Goal: Task Accomplishment & Management: Use online tool/utility

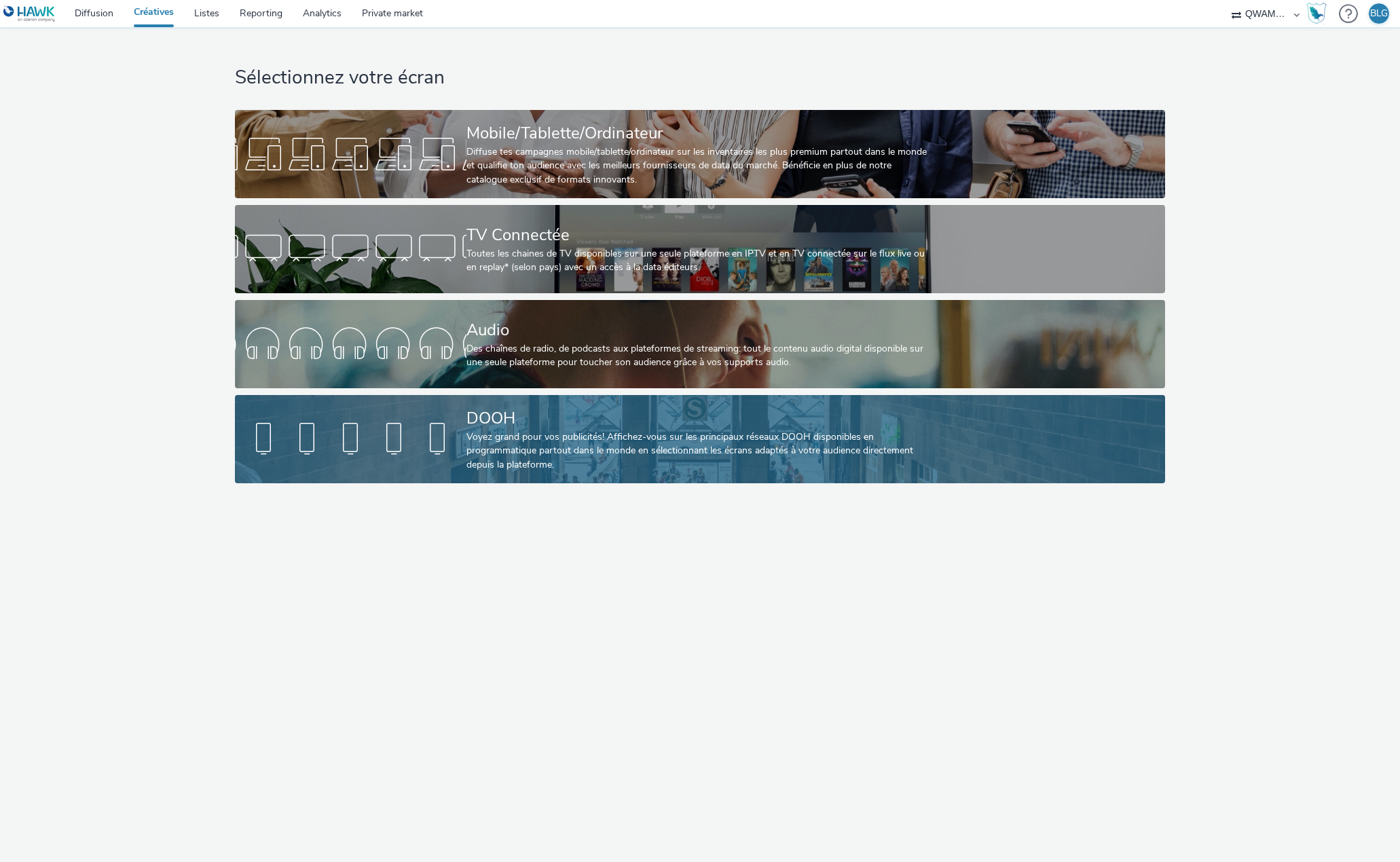
click at [372, 434] on div at bounding box center [350, 439] width 232 height 43
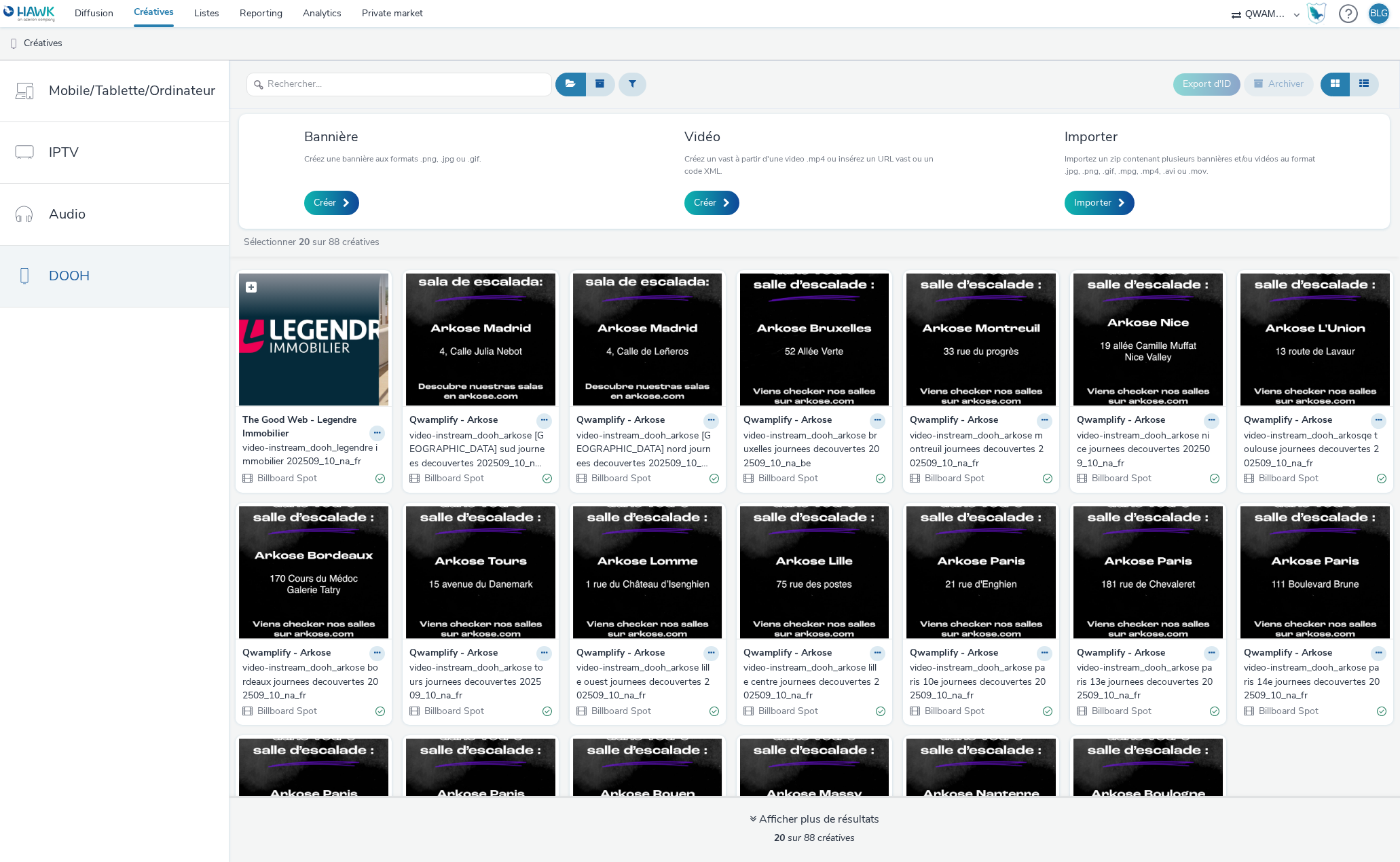
click at [318, 392] on img at bounding box center [314, 340] width 149 height 132
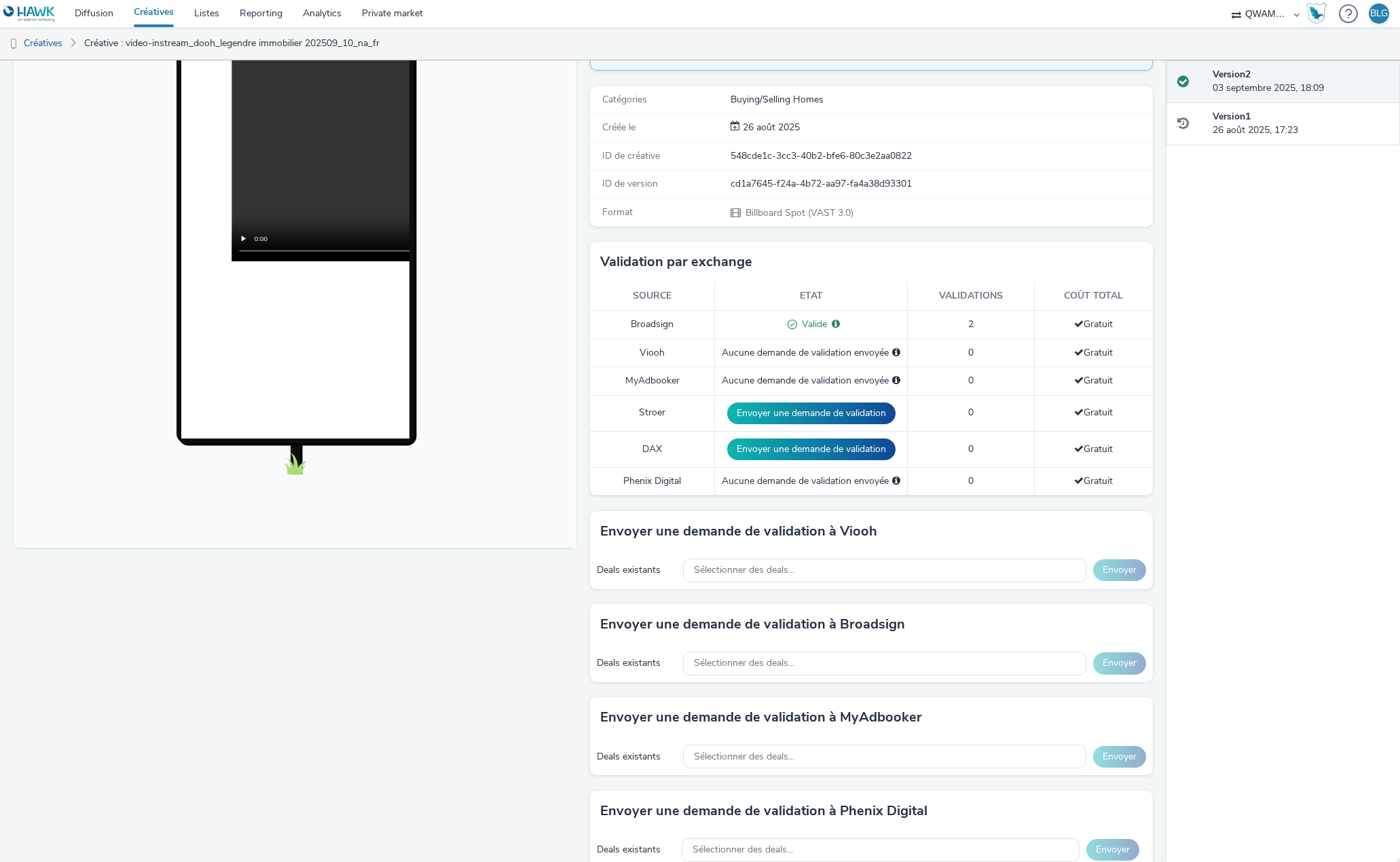
scroll to position [203, 0]
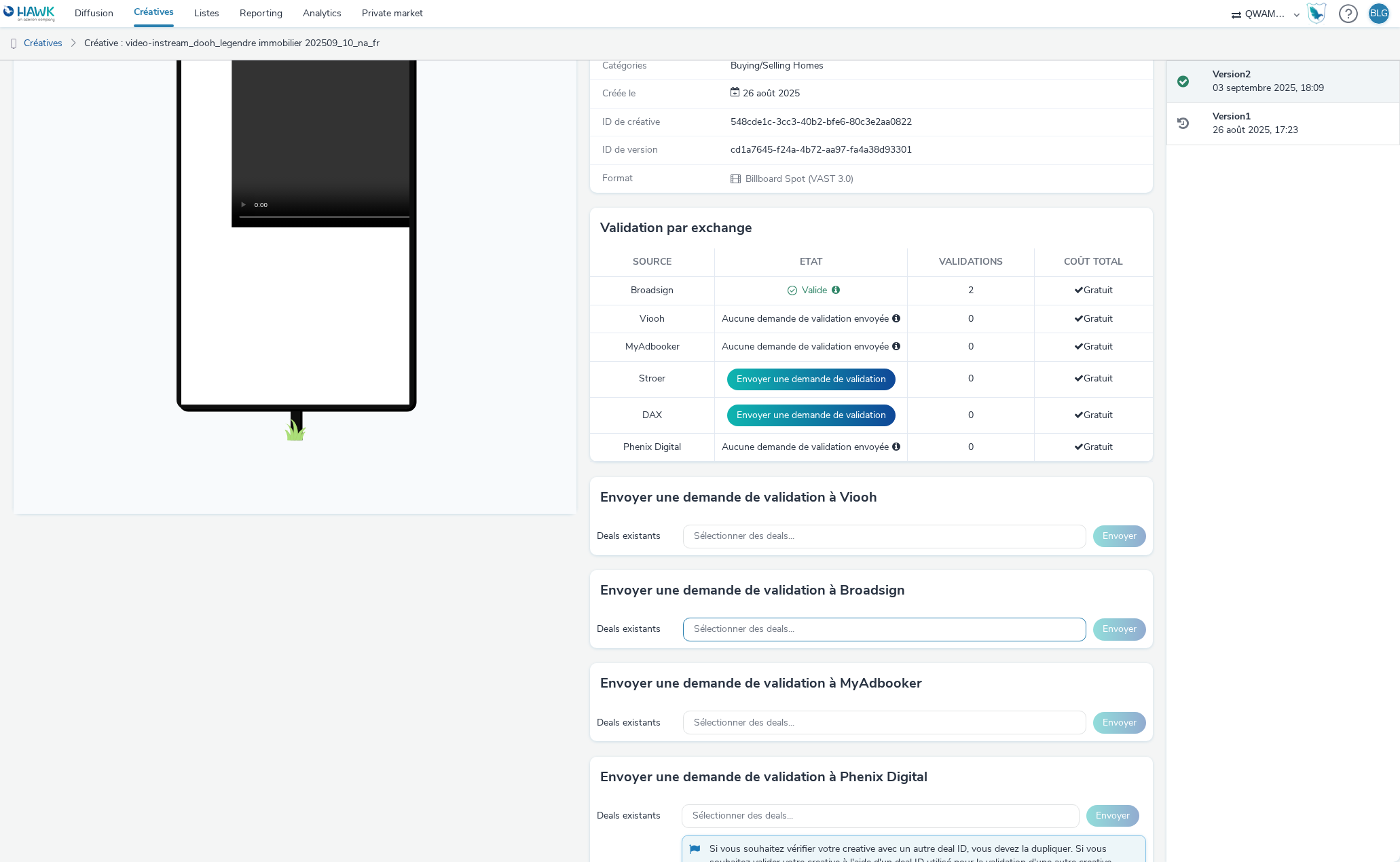
click at [757, 624] on span "Sélectionner des deals..." at bounding box center [744, 629] width 101 height 11
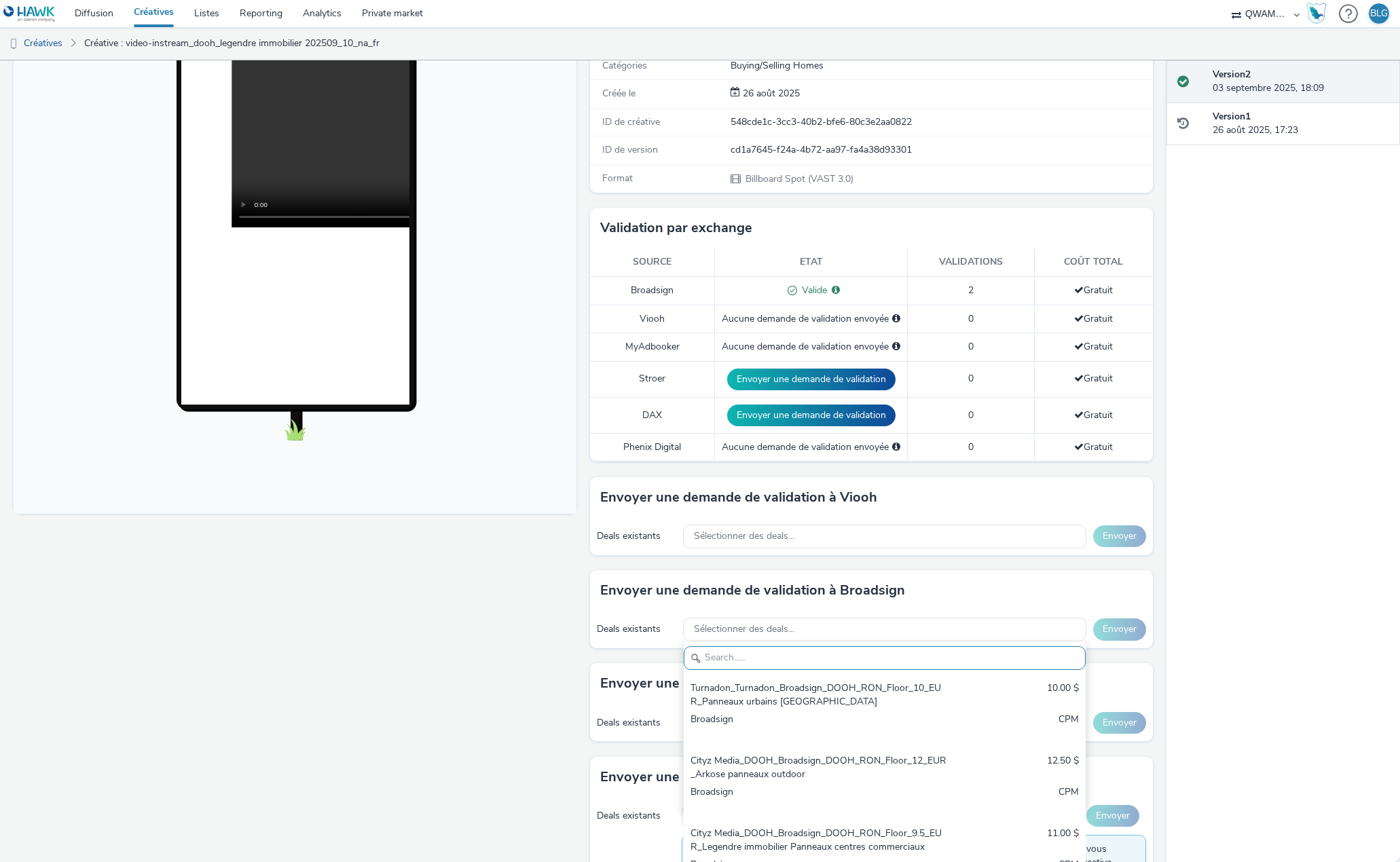
paste input "FokEV-75309"
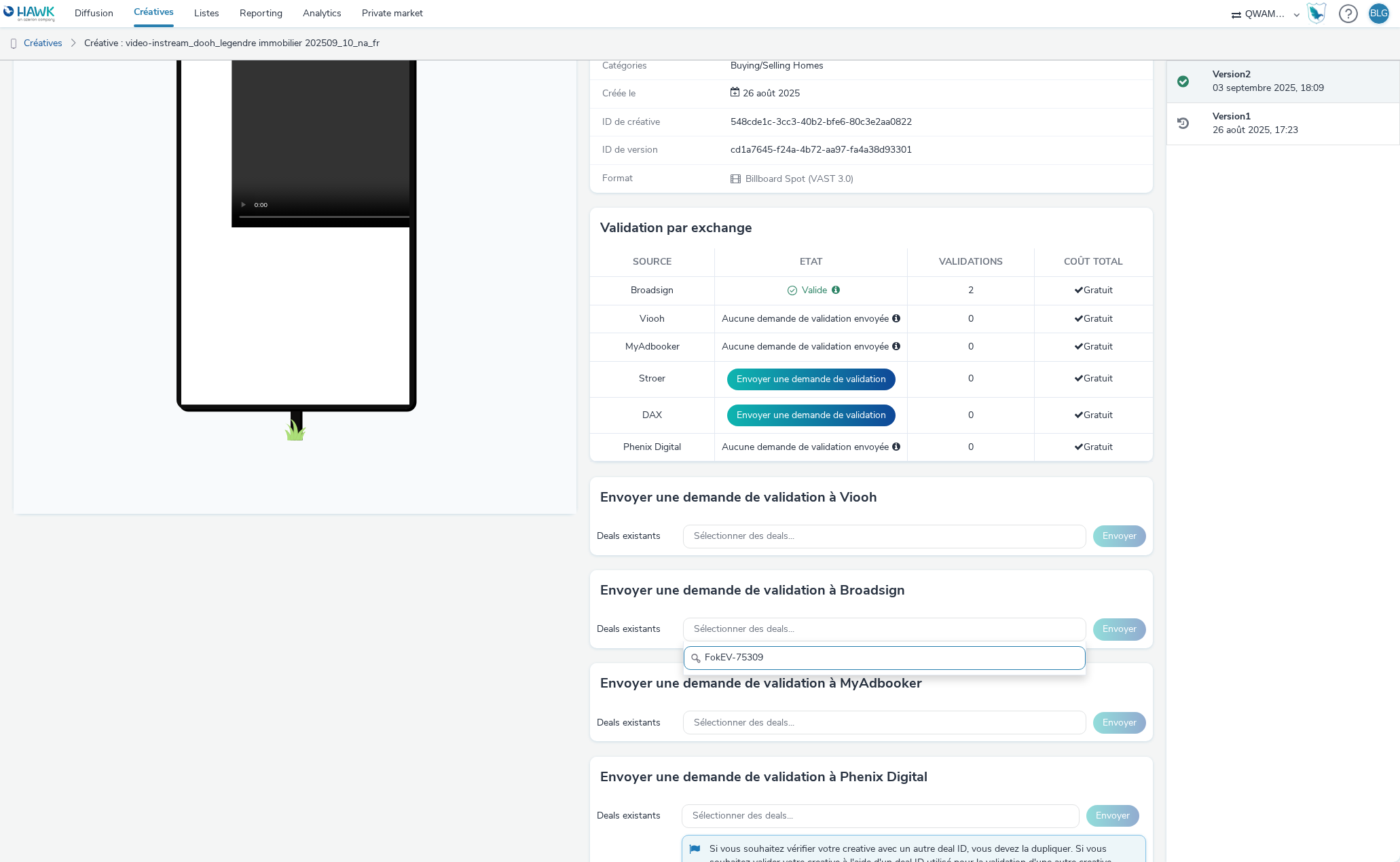
paste input "text"
type input "FokEV-75309"
click at [720, 624] on span "Sélectionner des deals..." at bounding box center [744, 629] width 101 height 11
type input "FokEV-75309"
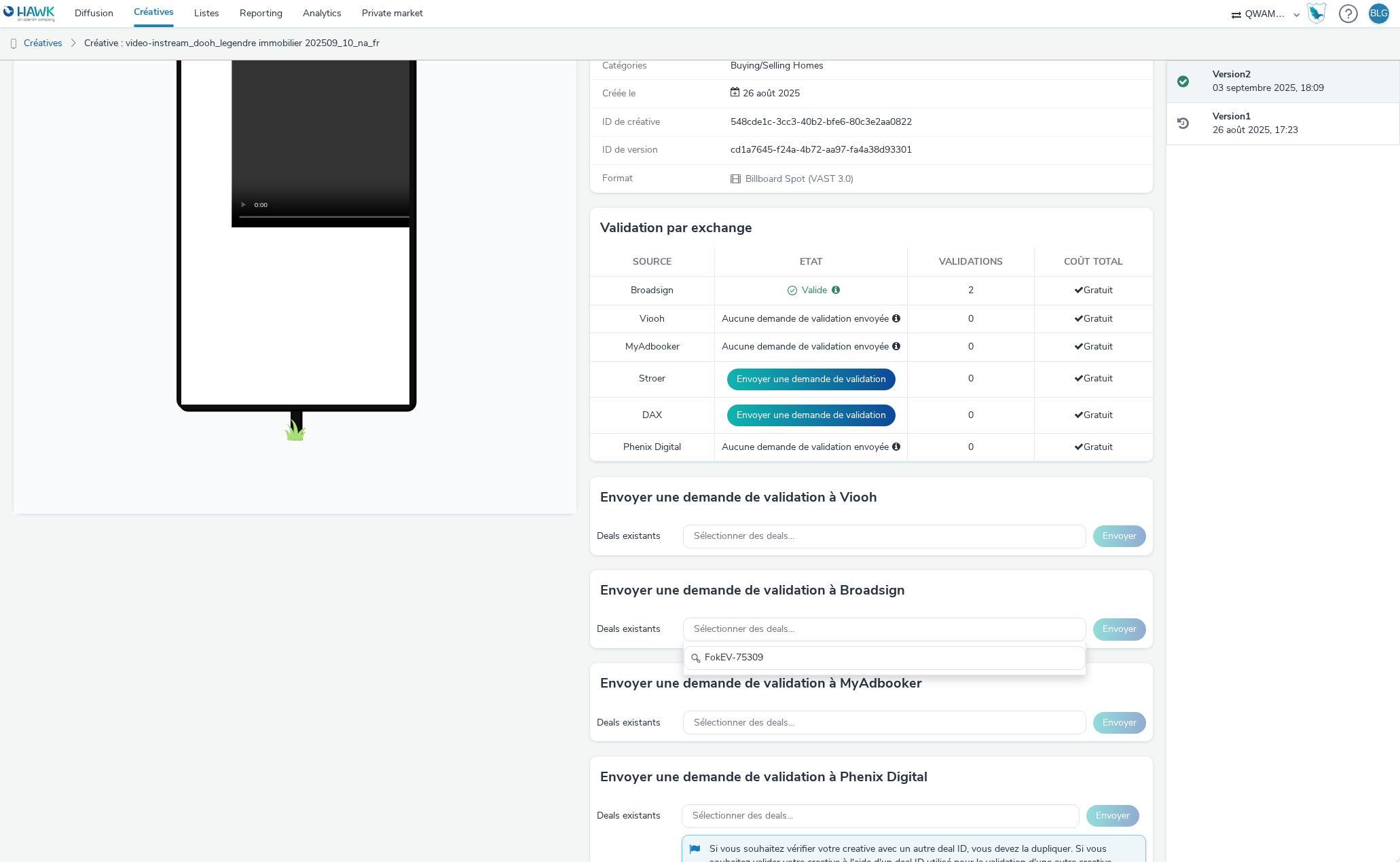
click at [502, 643] on div "Fullscreen" at bounding box center [299, 544] width 570 height 1173
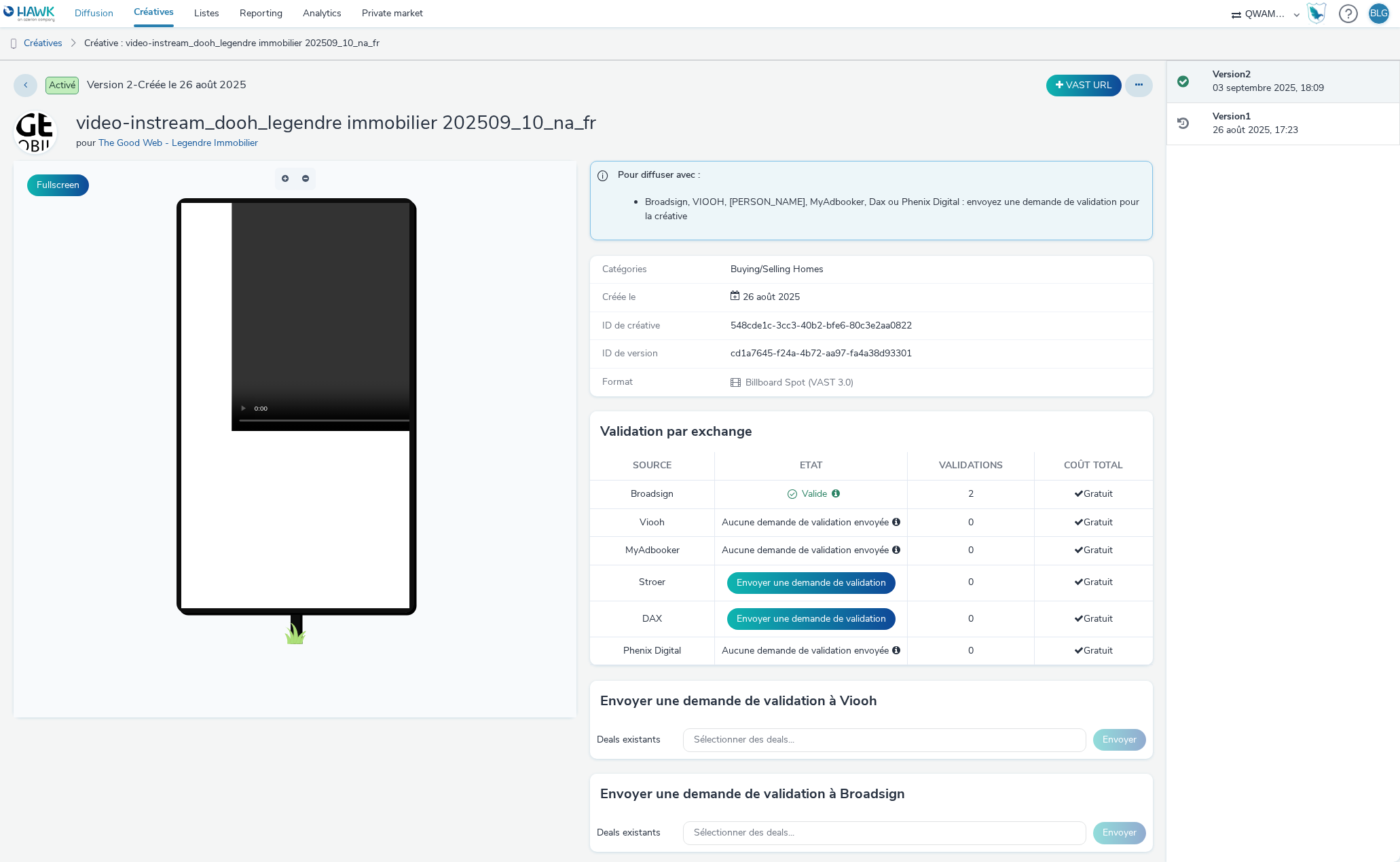
click at [109, 8] on link "Diffusion" at bounding box center [94, 14] width 59 height 27
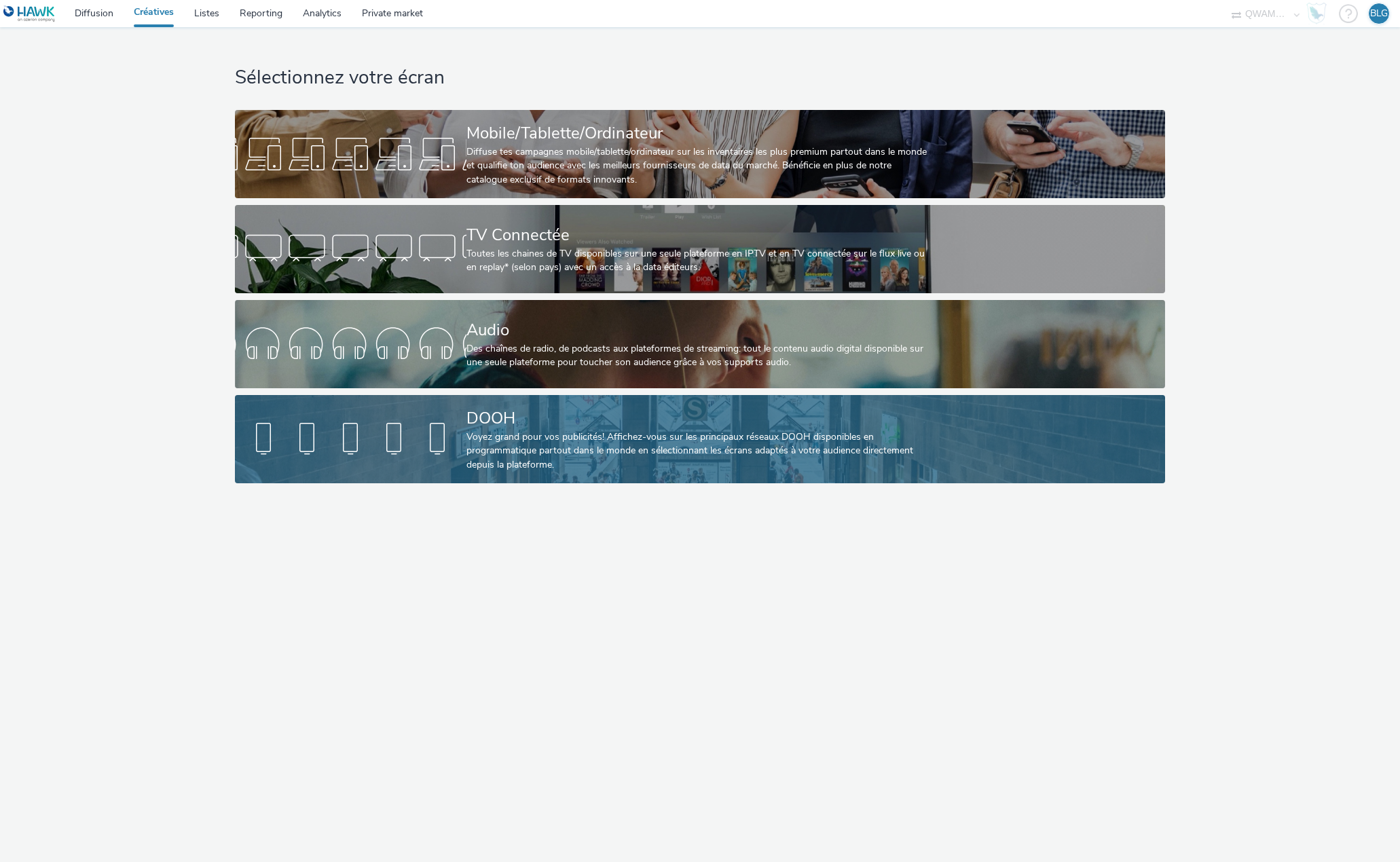
click at [563, 431] on div "Voyez grand pour vos publicités! Affichez-vous sur les principaux réseaux DOOH …" at bounding box center [697, 451] width 462 height 41
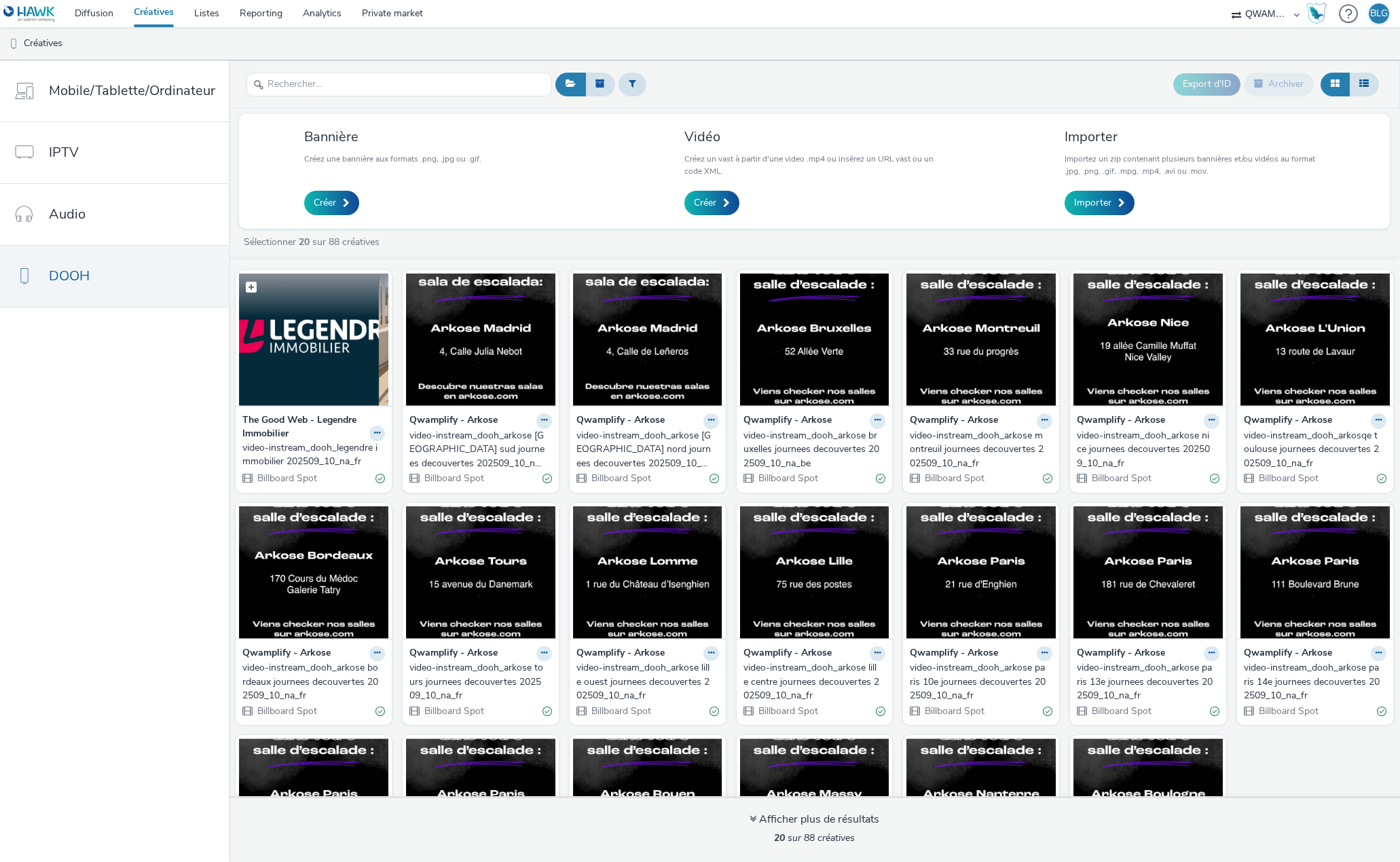
click at [312, 366] on img at bounding box center [314, 340] width 149 height 132
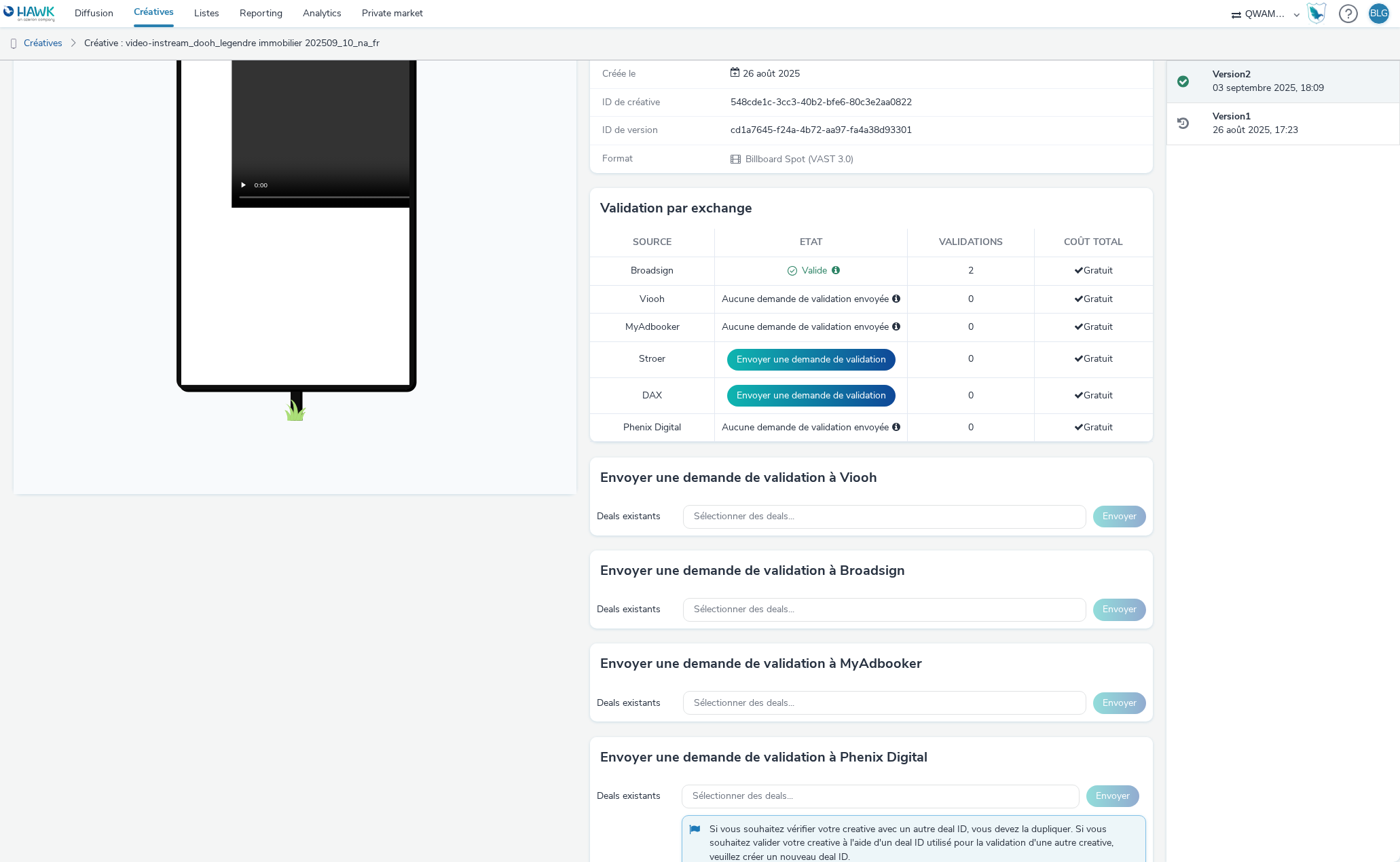
scroll to position [272, 0]
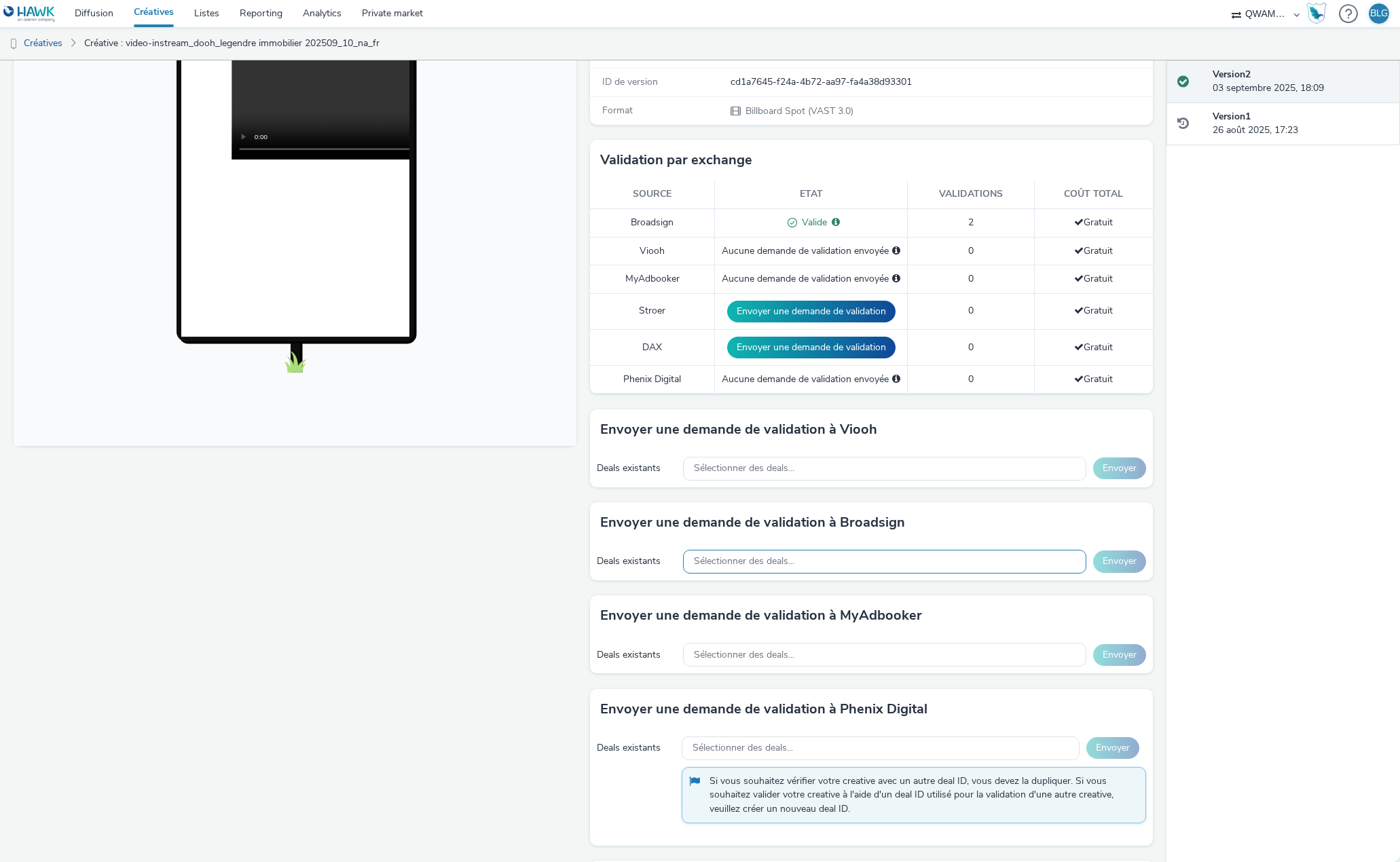
click at [784, 556] on span "Sélectionner des deals..." at bounding box center [744, 561] width 101 height 11
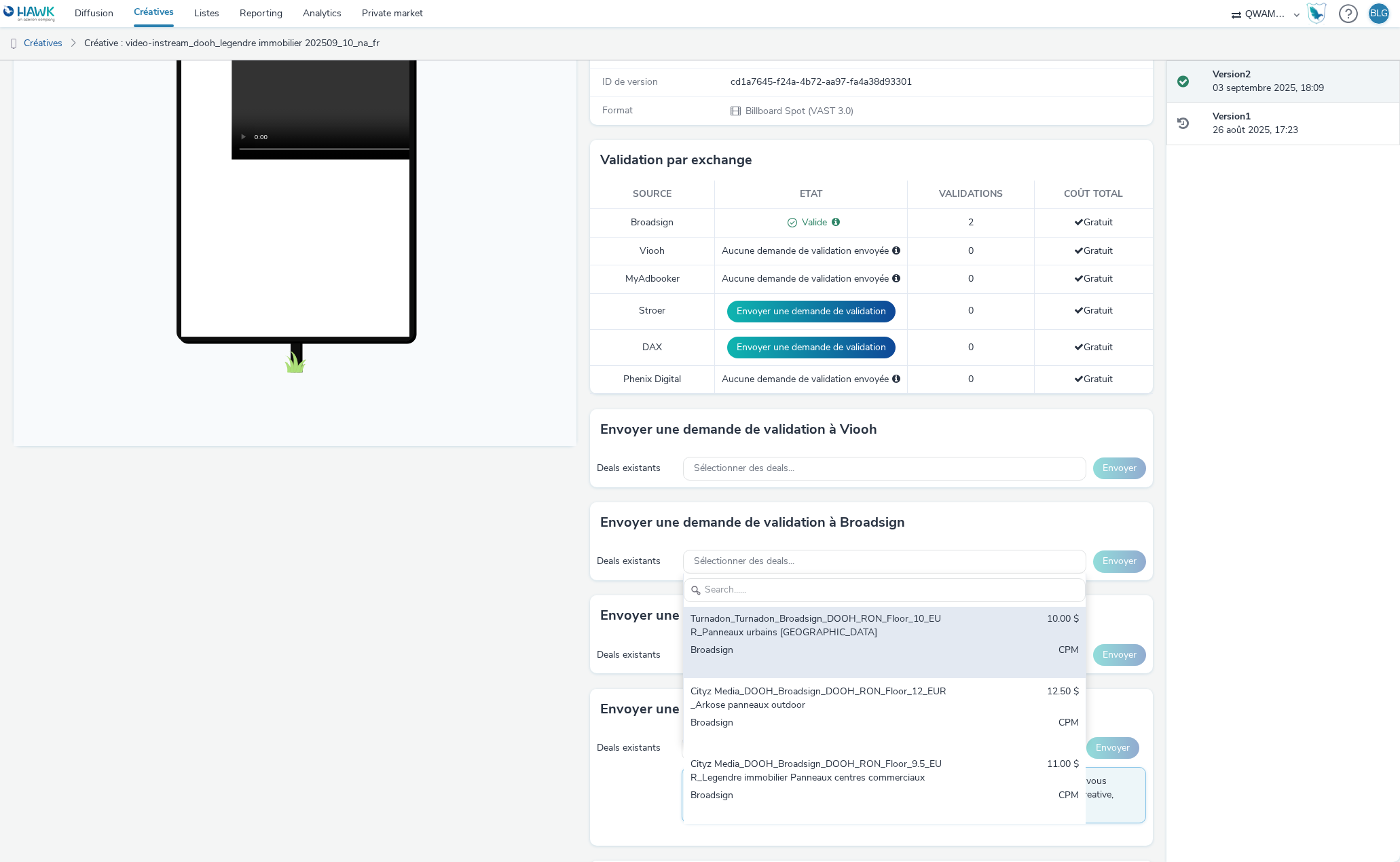
scroll to position [0, 0]
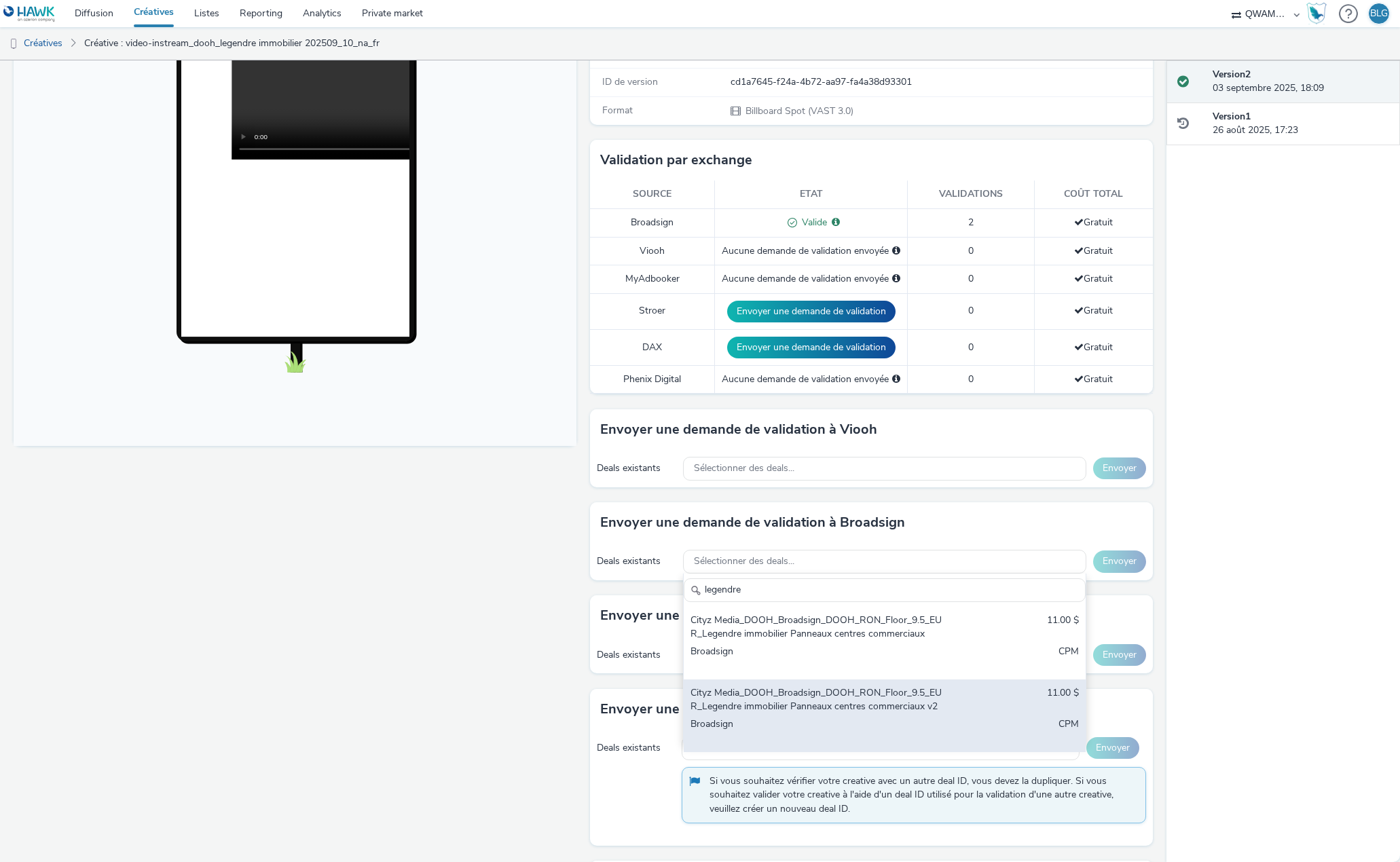
type input "legendre"
click at [815, 679] on div "Cityz Media_DOOH_Broadsign_DOOH_RON_Floor_9.5_EUR_Legendre immobilier Panneaux …" at bounding box center [885, 715] width 402 height 72
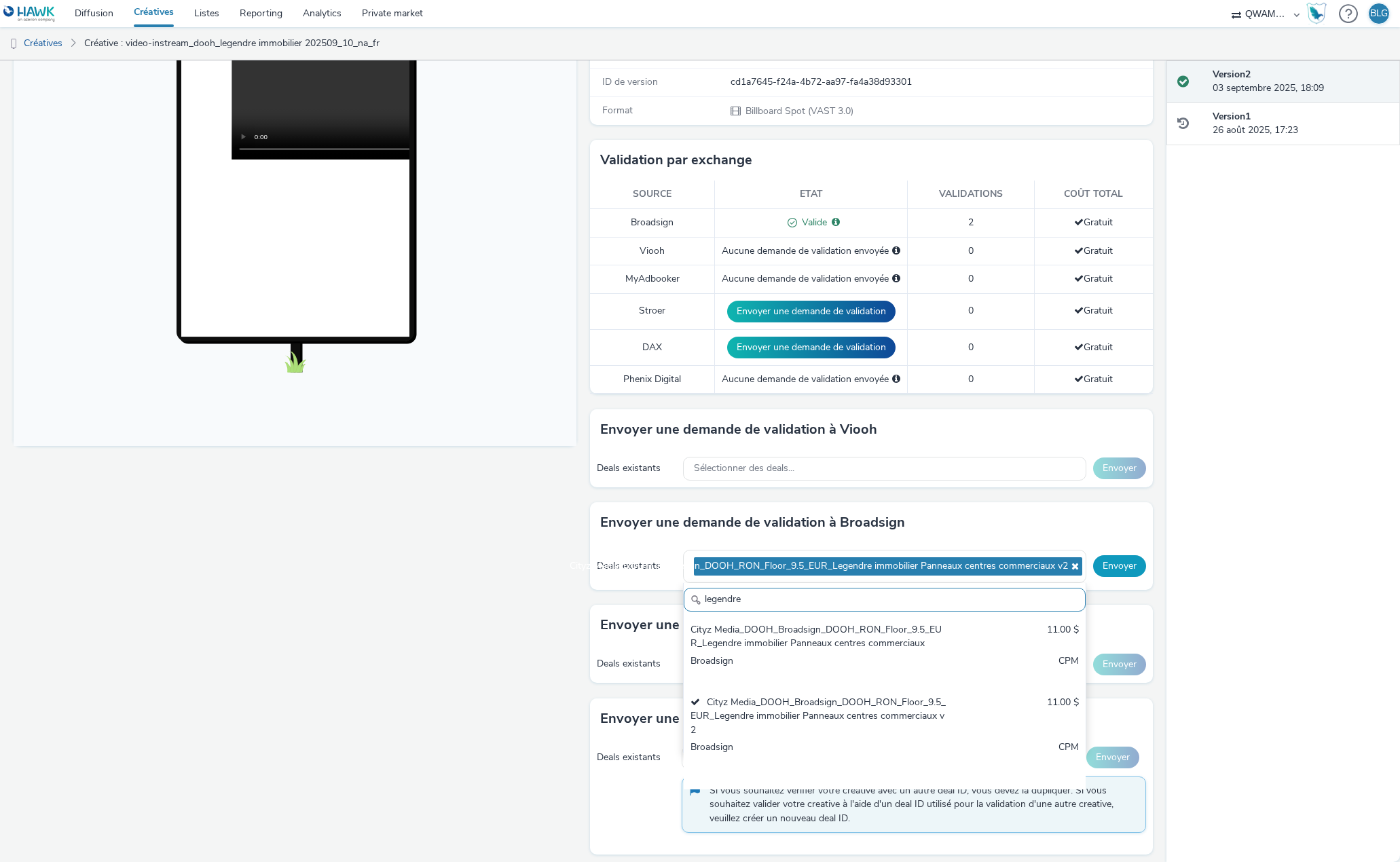
click at [1118, 555] on button "Envoyer" at bounding box center [1120, 566] width 53 height 22
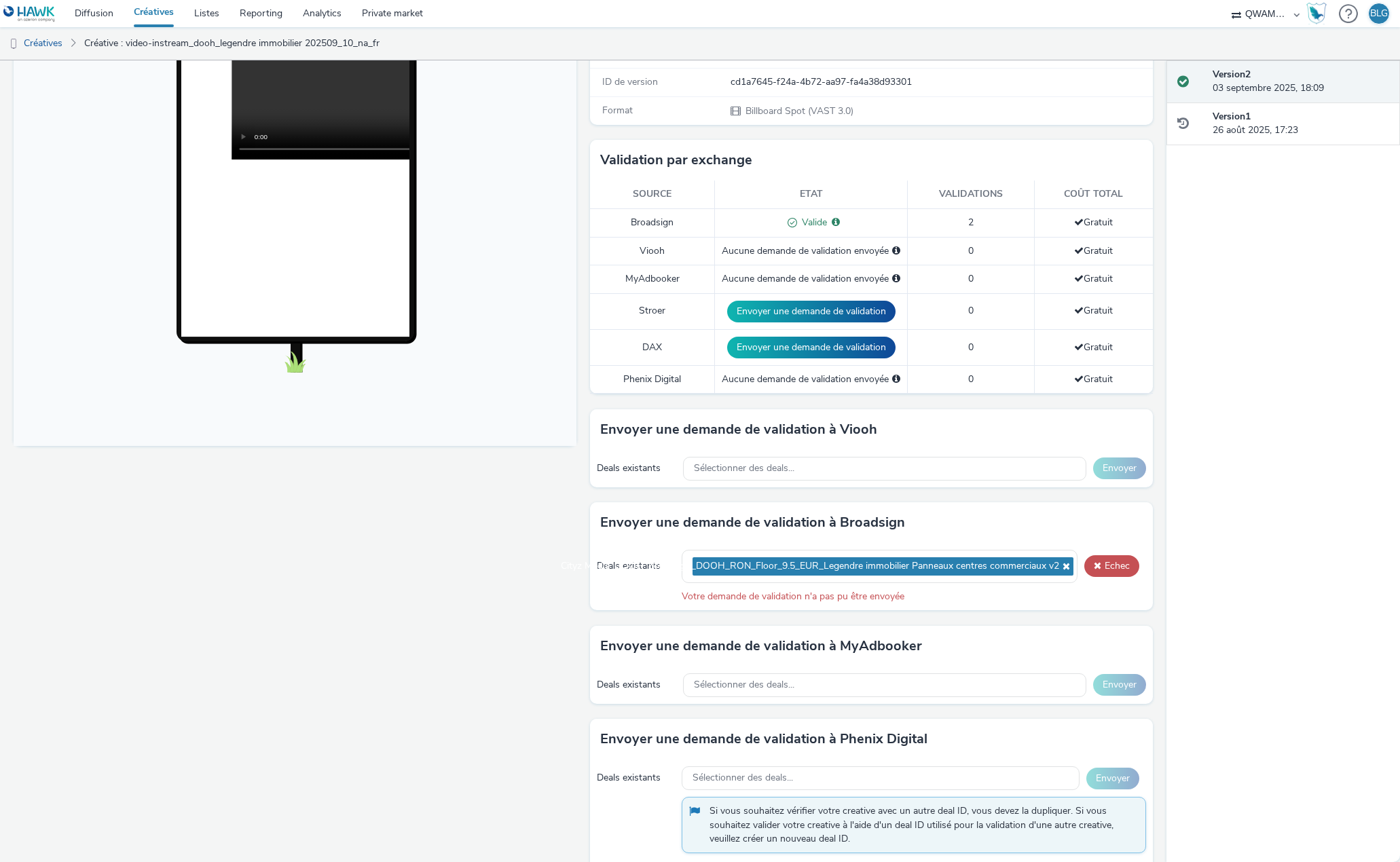
click at [941, 590] on div "Votre demande de validation n'a pas pu être envoyée" at bounding box center [914, 597] width 465 height 14
click at [1095, 557] on button "Echec" at bounding box center [1111, 566] width 55 height 22
click at [467, 559] on div "Fullscreen" at bounding box center [299, 491] width 570 height 1203
drag, startPoint x: 595, startPoint y: 506, endPoint x: 909, endPoint y: 519, distance: 314.3
click at [909, 519] on div "Envoyer une demande de validation à Broadsign" at bounding box center [871, 522] width 563 height 40
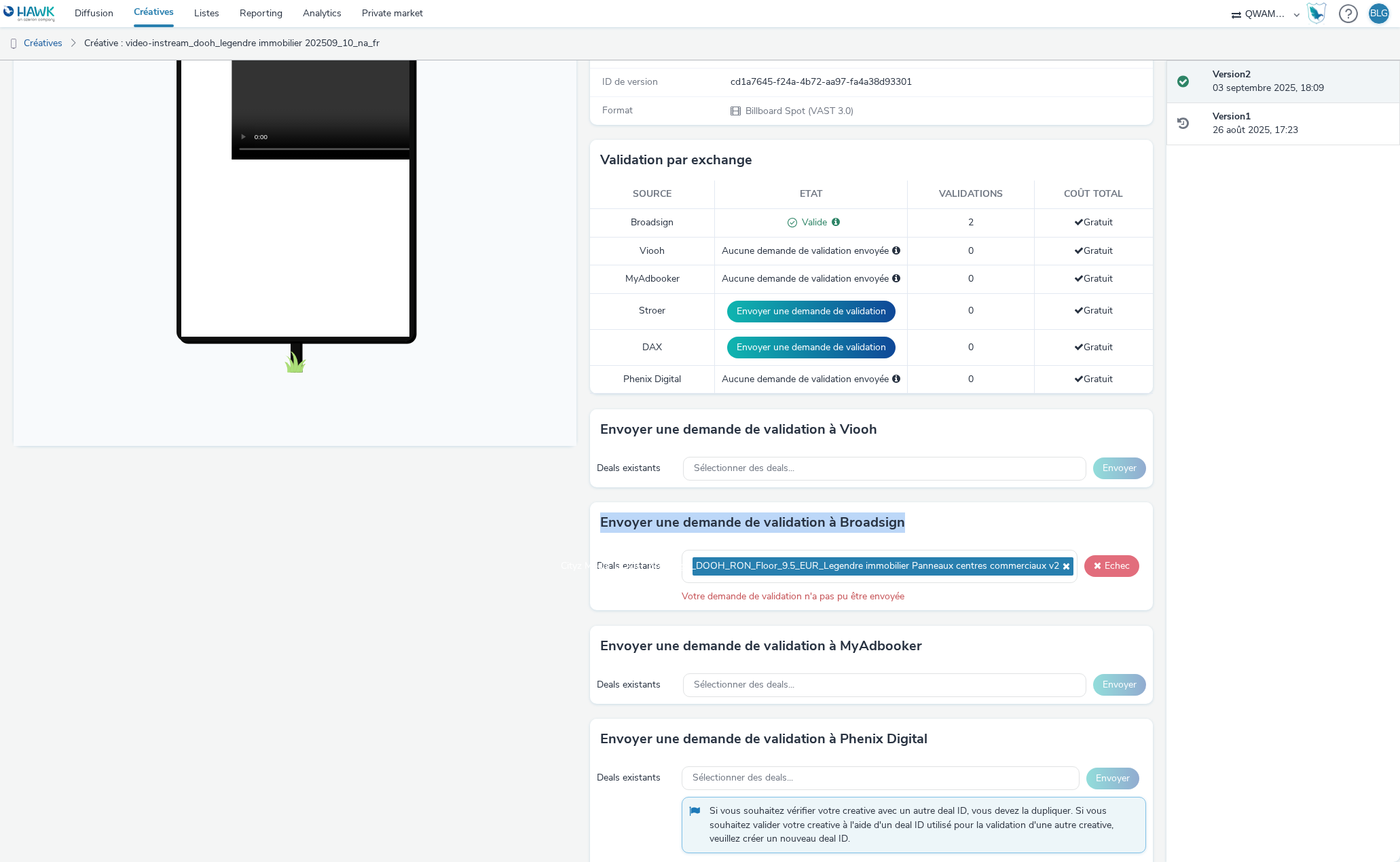
click at [1094, 560] on span at bounding box center [1098, 565] width 8 height 9
click at [1059, 561] on icon at bounding box center [1064, 566] width 11 height 9
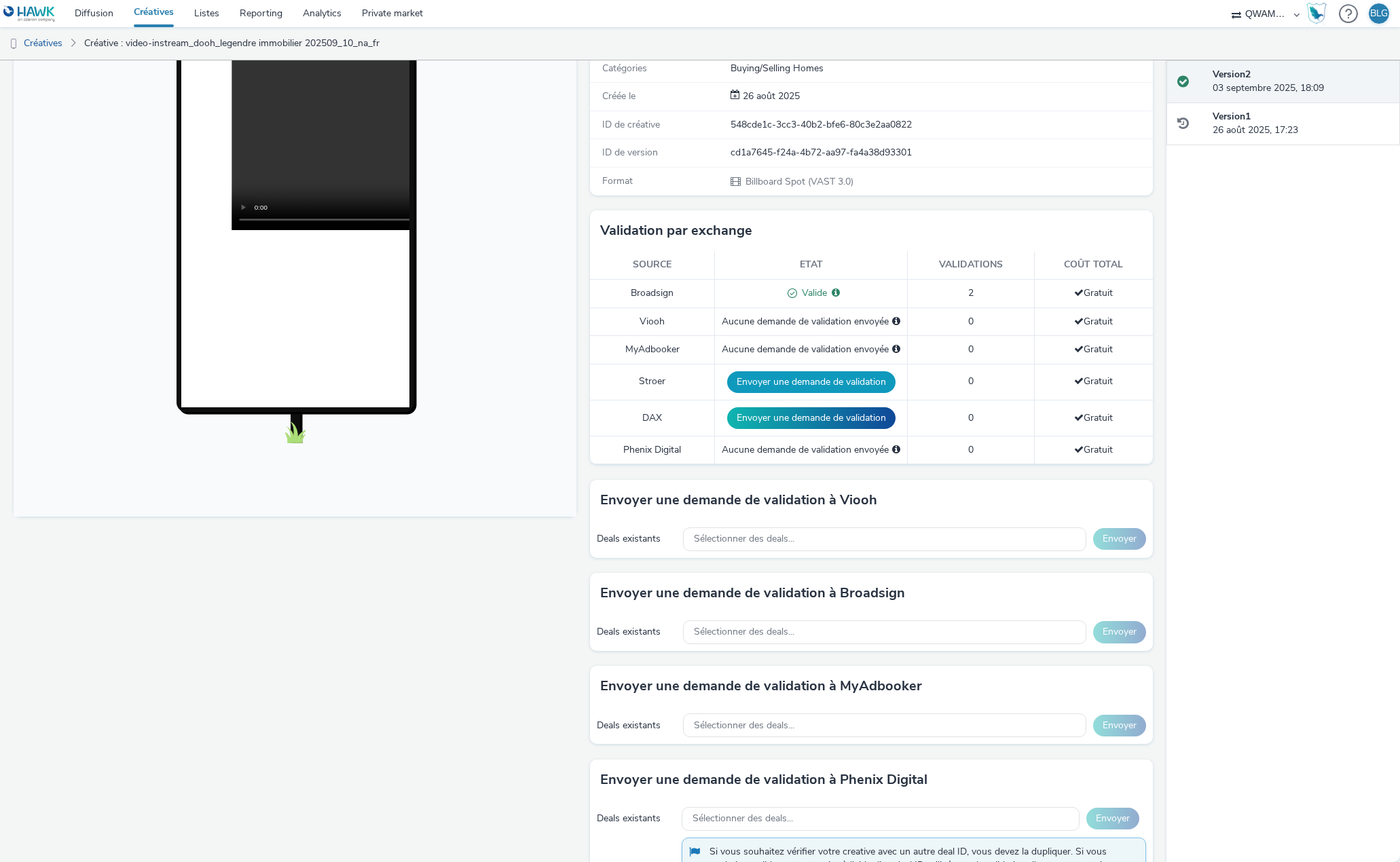
scroll to position [407, 0]
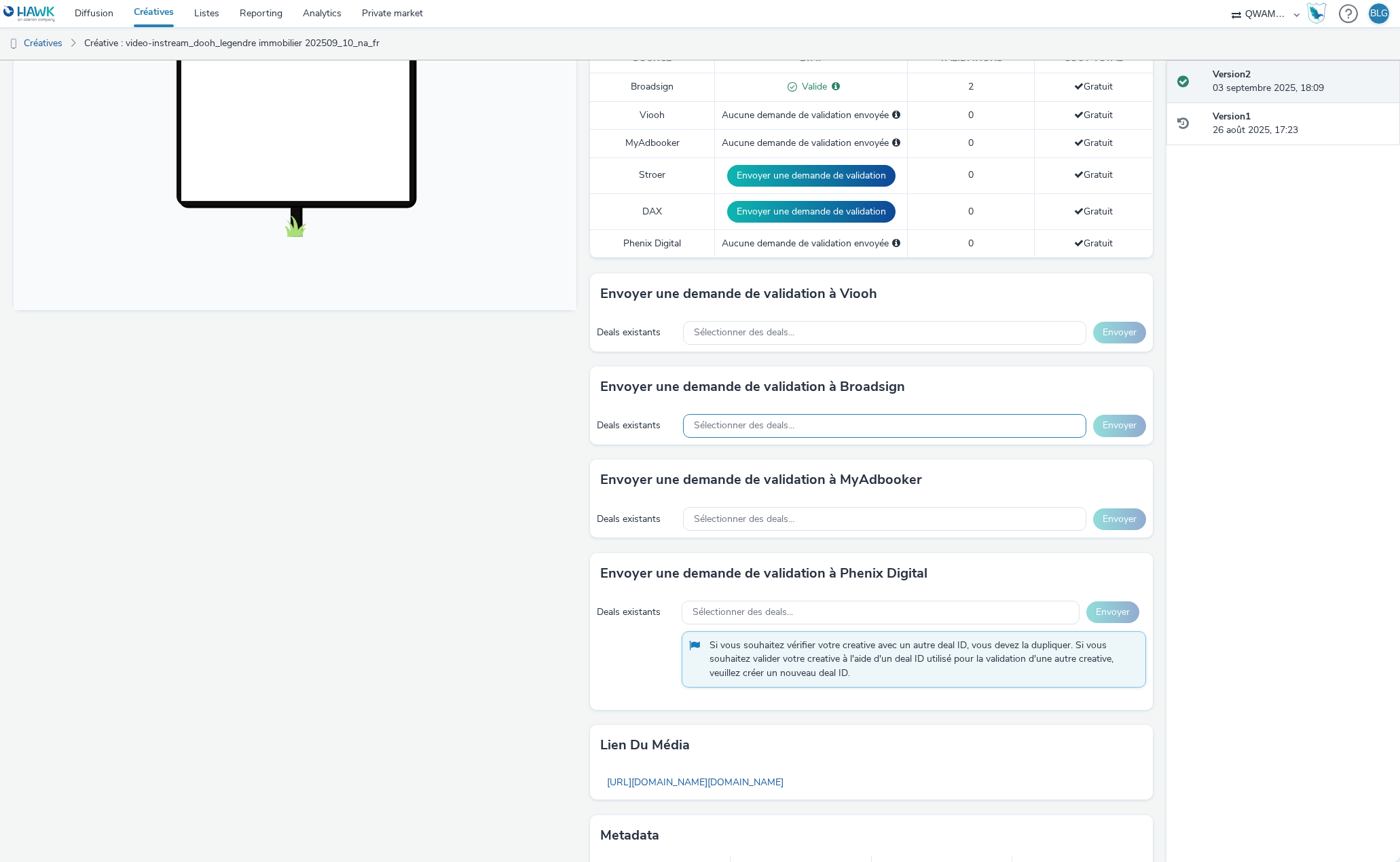
click at [807, 414] on div "Sélectionner des deals..." at bounding box center [884, 426] width 403 height 24
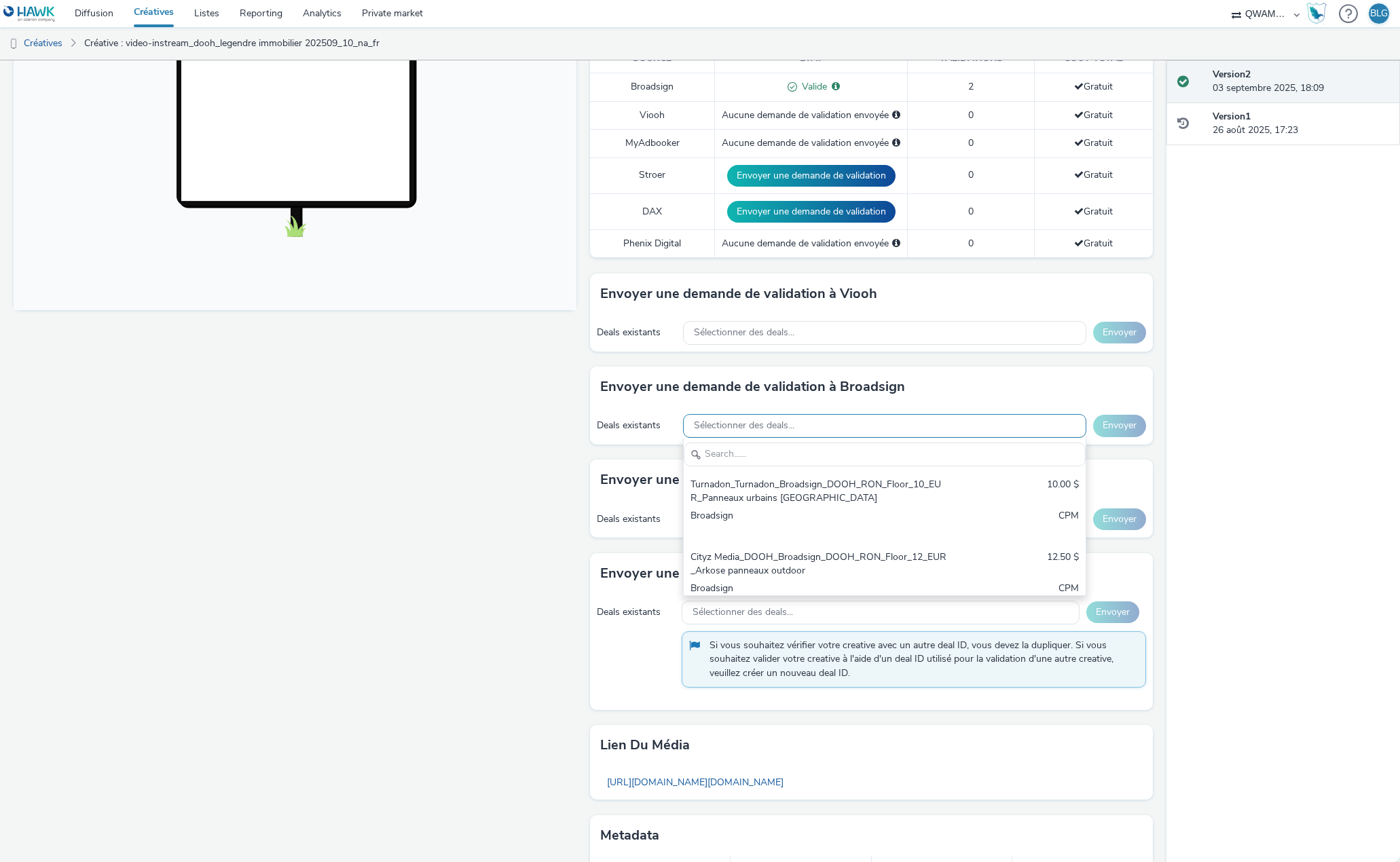
scroll to position [0, 0]
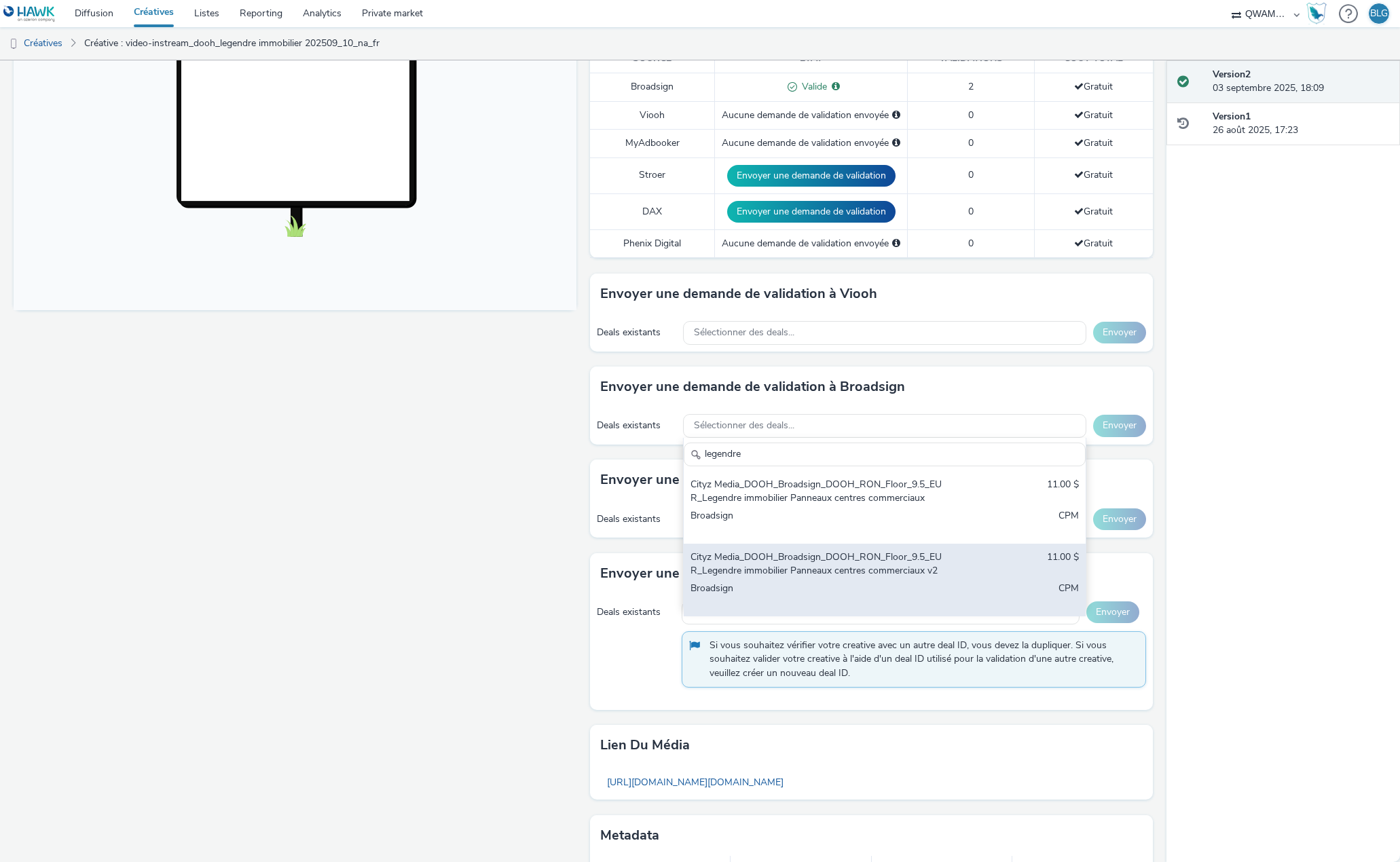
type input "legendre"
click at [788, 552] on div "Cityz Media_DOOH_Broadsign_DOOH_RON_Floor_9.5_EUR_Legendre immobilier Panneaux …" at bounding box center [818, 564] width 257 height 28
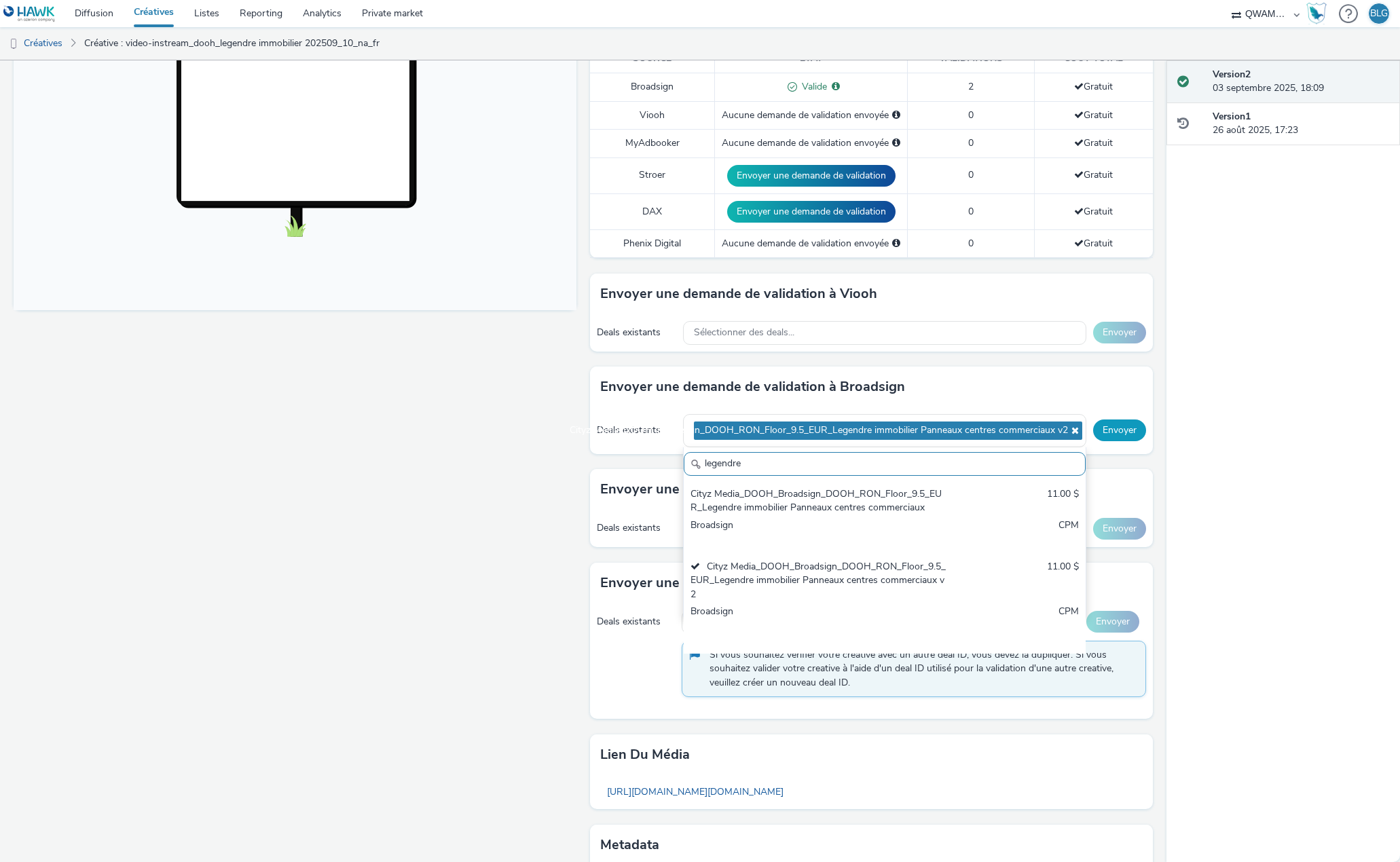
click at [1097, 420] on button "Envoyer" at bounding box center [1120, 430] width 53 height 22
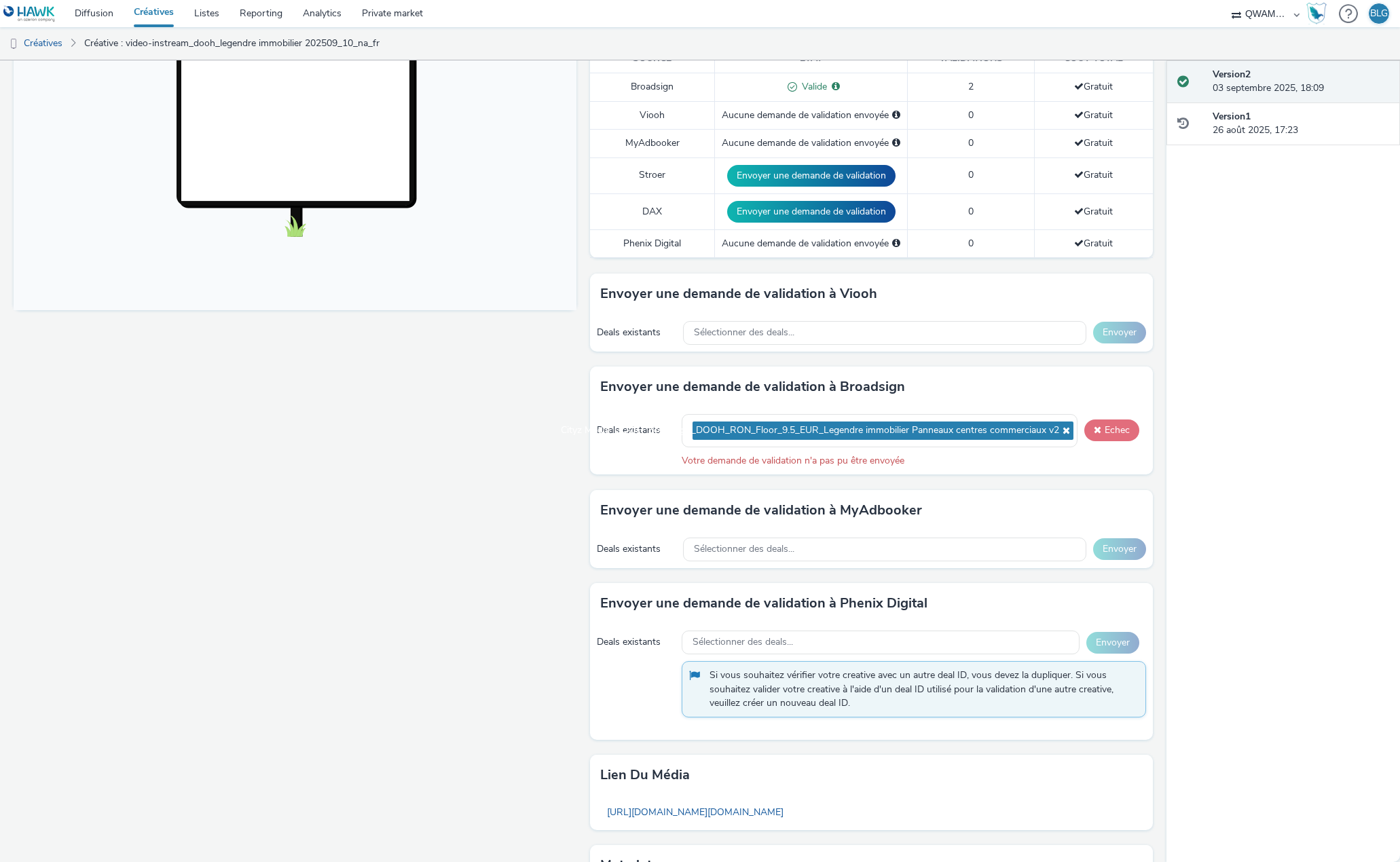
click at [1096, 423] on button "Echec" at bounding box center [1111, 430] width 55 height 22
click at [1059, 426] on icon at bounding box center [1064, 430] width 11 height 9
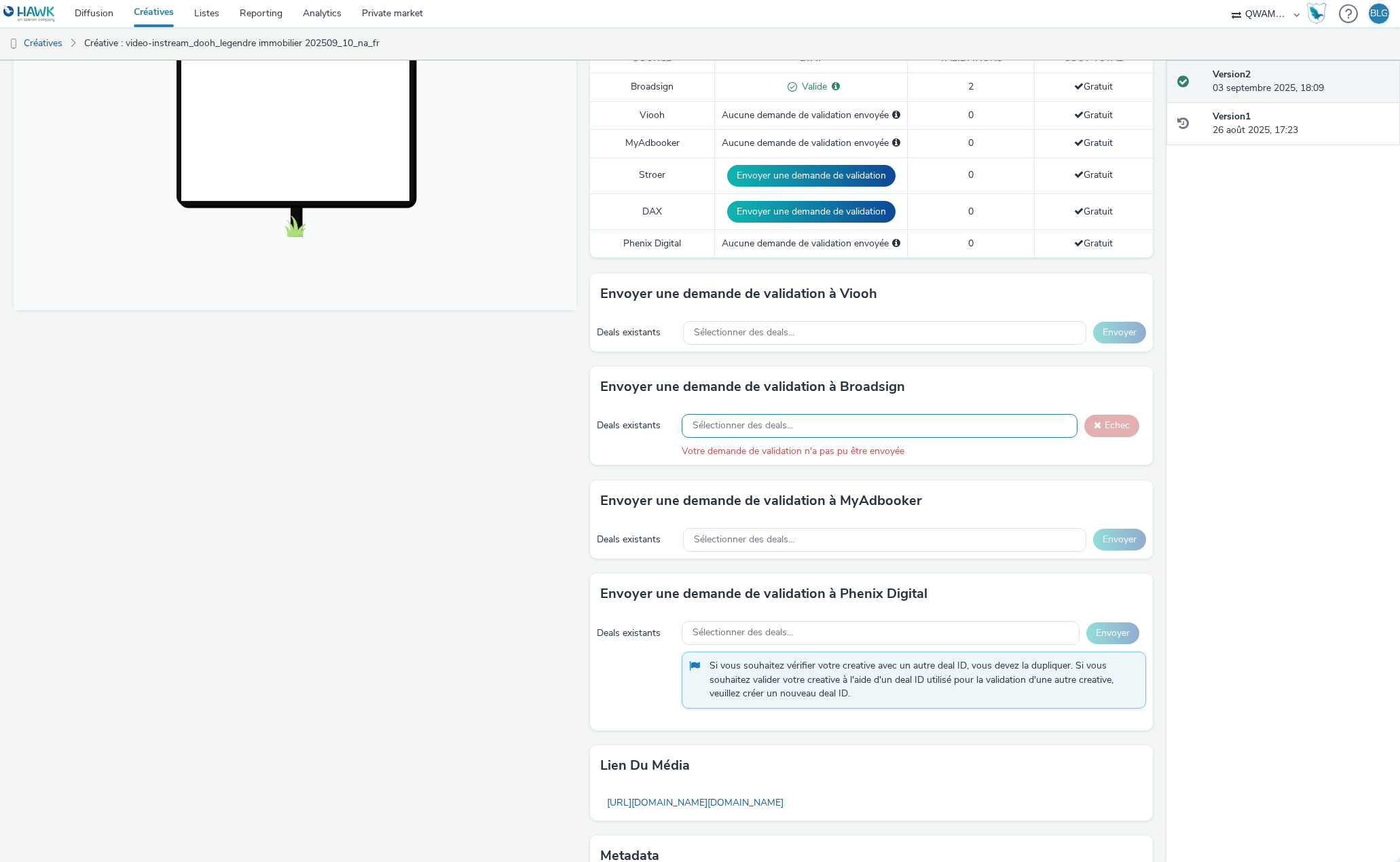
click at [727, 421] on div "Sélectionner des deals..." at bounding box center [880, 426] width 396 height 24
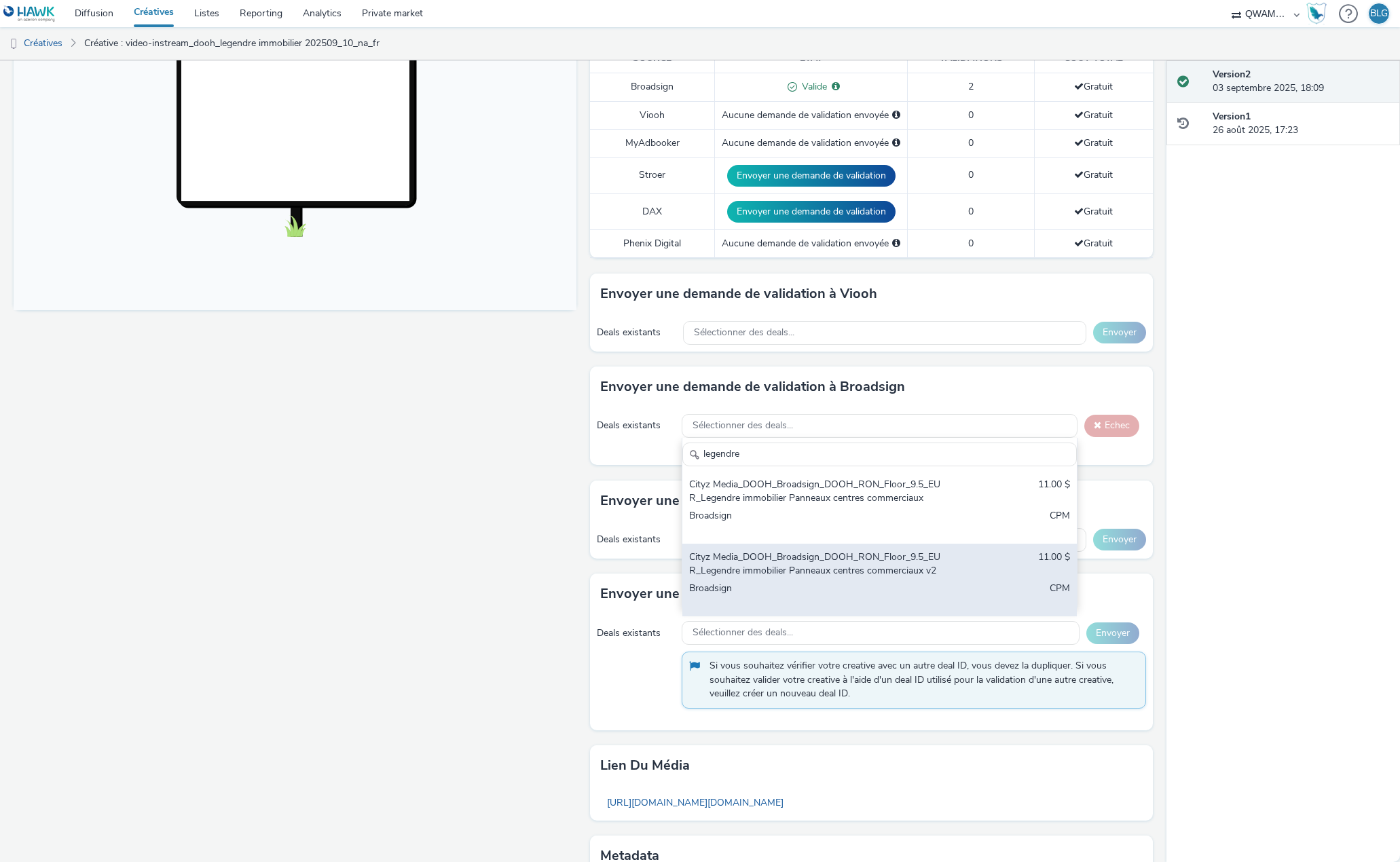
type input "legendre"
click at [817, 551] on div "Cityz Media_DOOH_Broadsign_DOOH_RON_Floor_9.5_EUR_Legendre immobilier Panneaux …" at bounding box center [815, 564] width 252 height 28
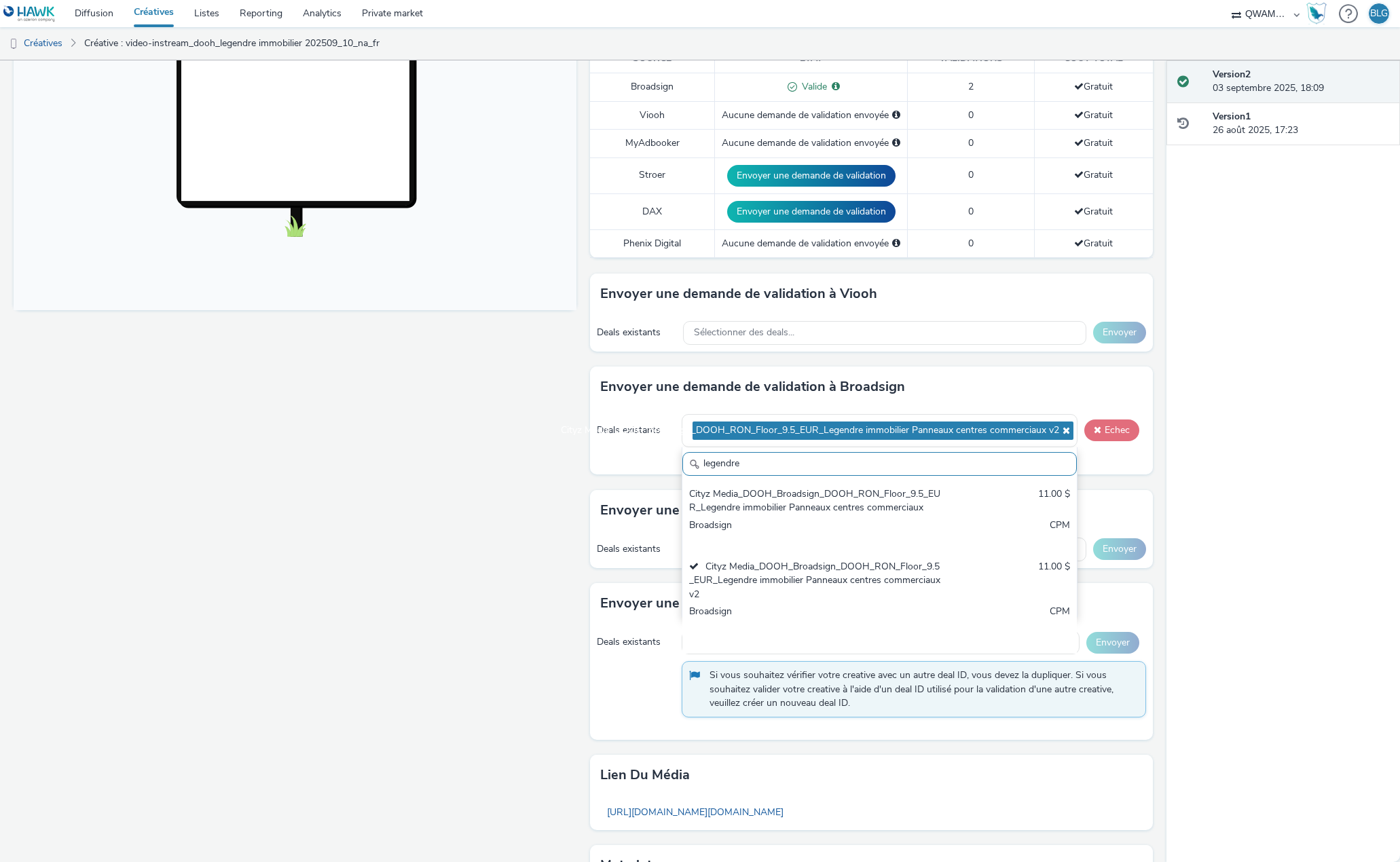
click at [1118, 423] on button "Echec" at bounding box center [1111, 430] width 55 height 22
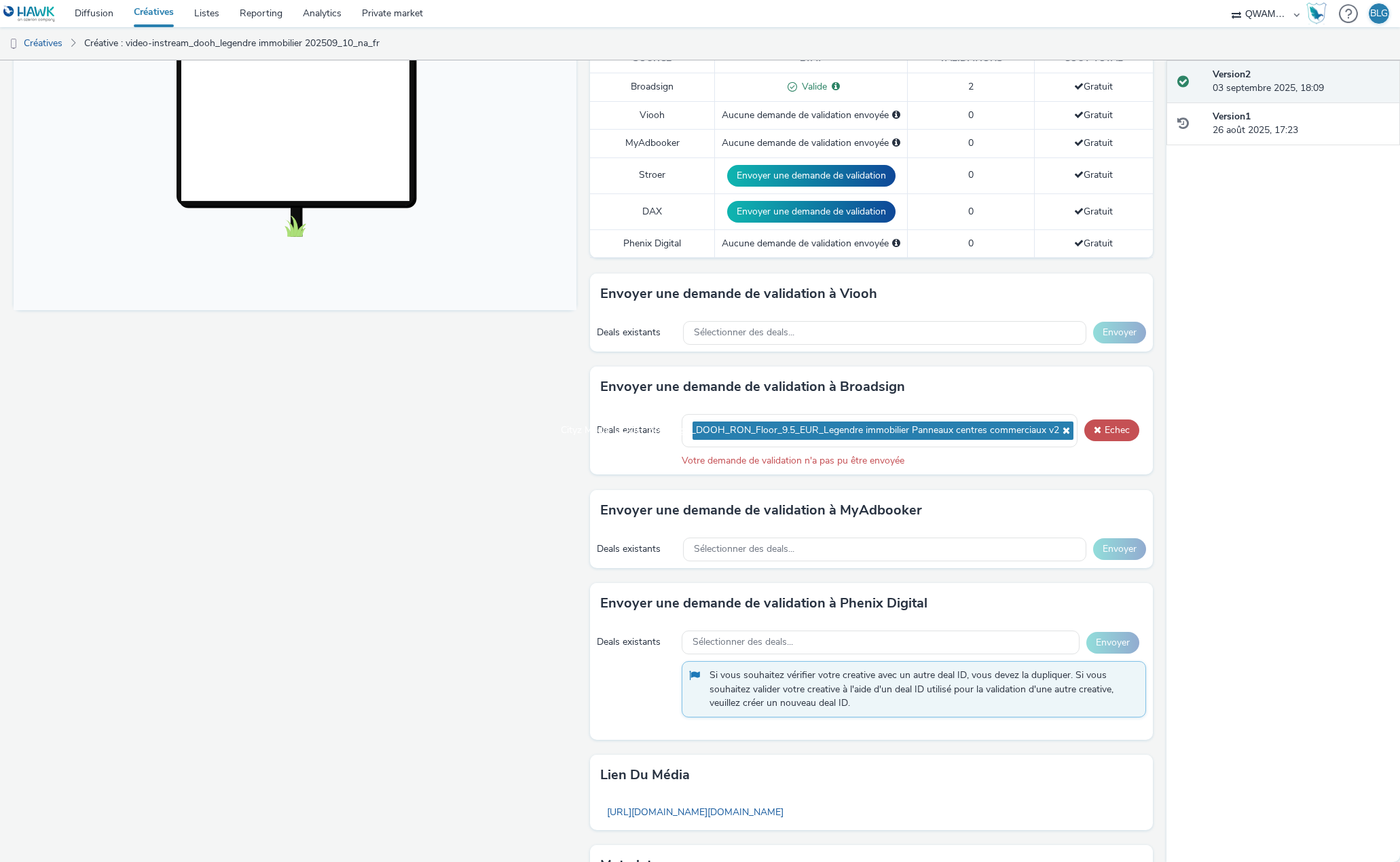
drag, startPoint x: 302, startPoint y: 593, endPoint x: 319, endPoint y: 570, distance: 28.6
click at [302, 593] on div "Fullscreen" at bounding box center [299, 355] width 570 height 1203
click at [1059, 426] on icon at bounding box center [1064, 430] width 11 height 9
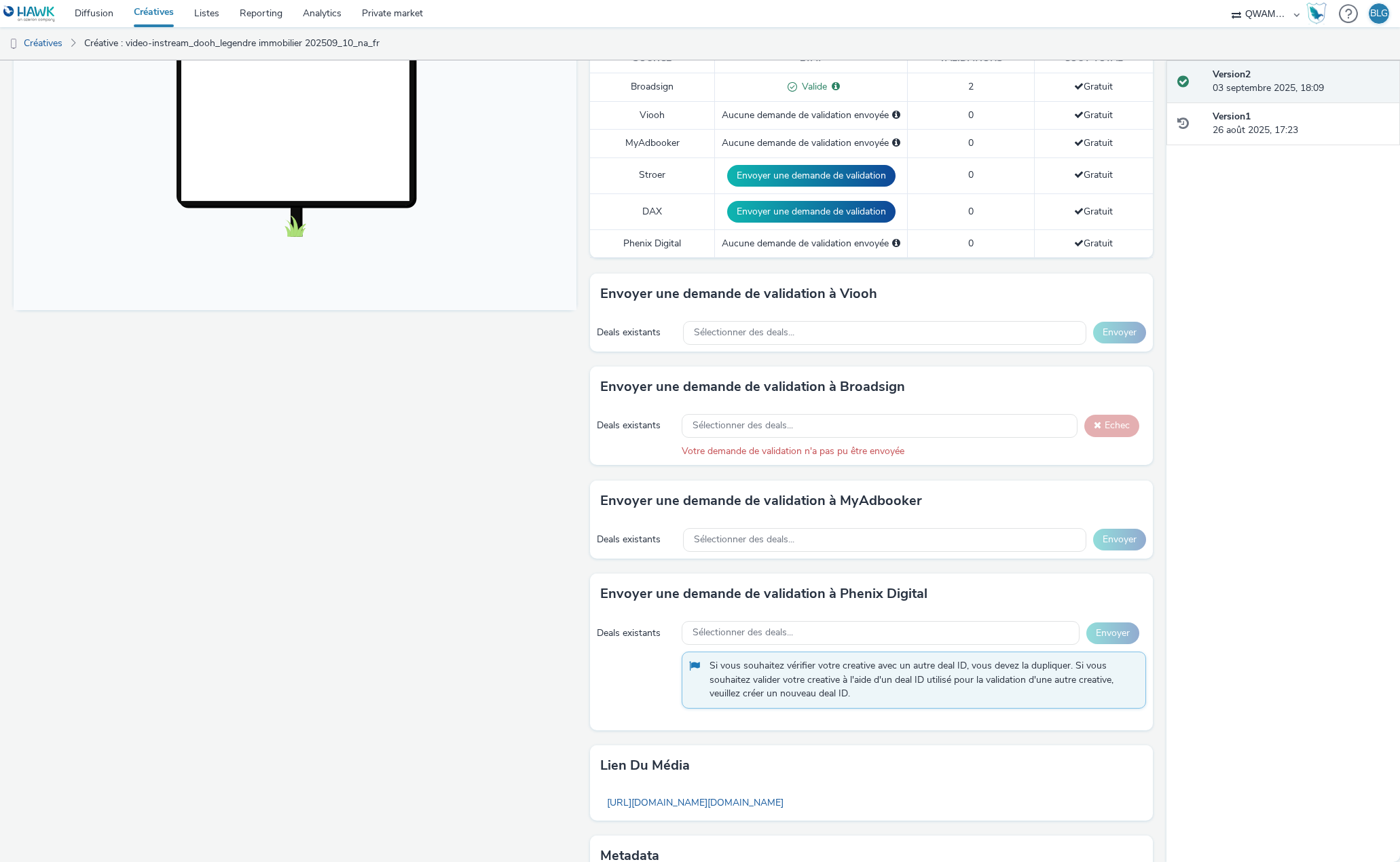
click at [532, 468] on div "Fullscreen" at bounding box center [299, 350] width 570 height 1194
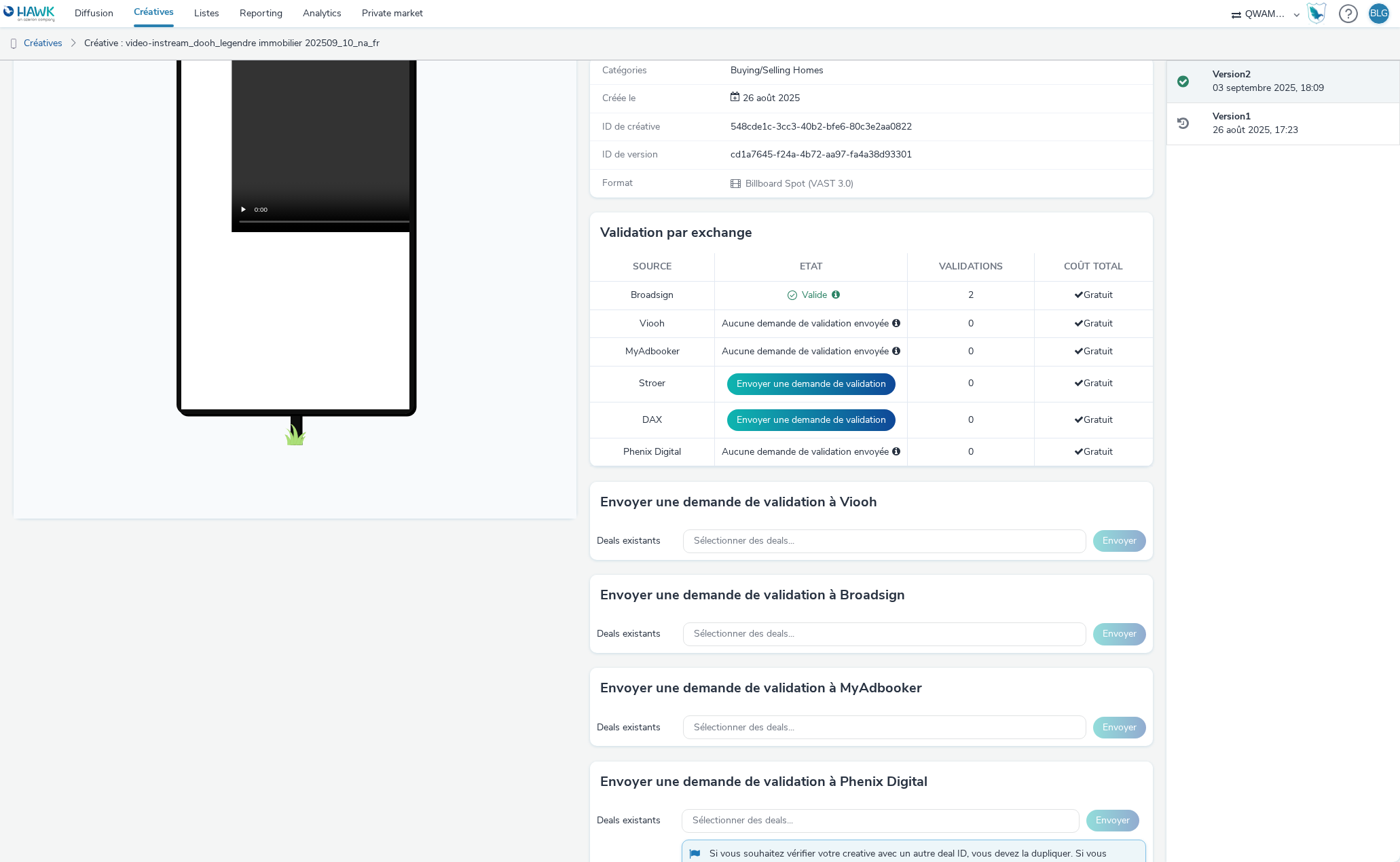
scroll to position [203, 0]
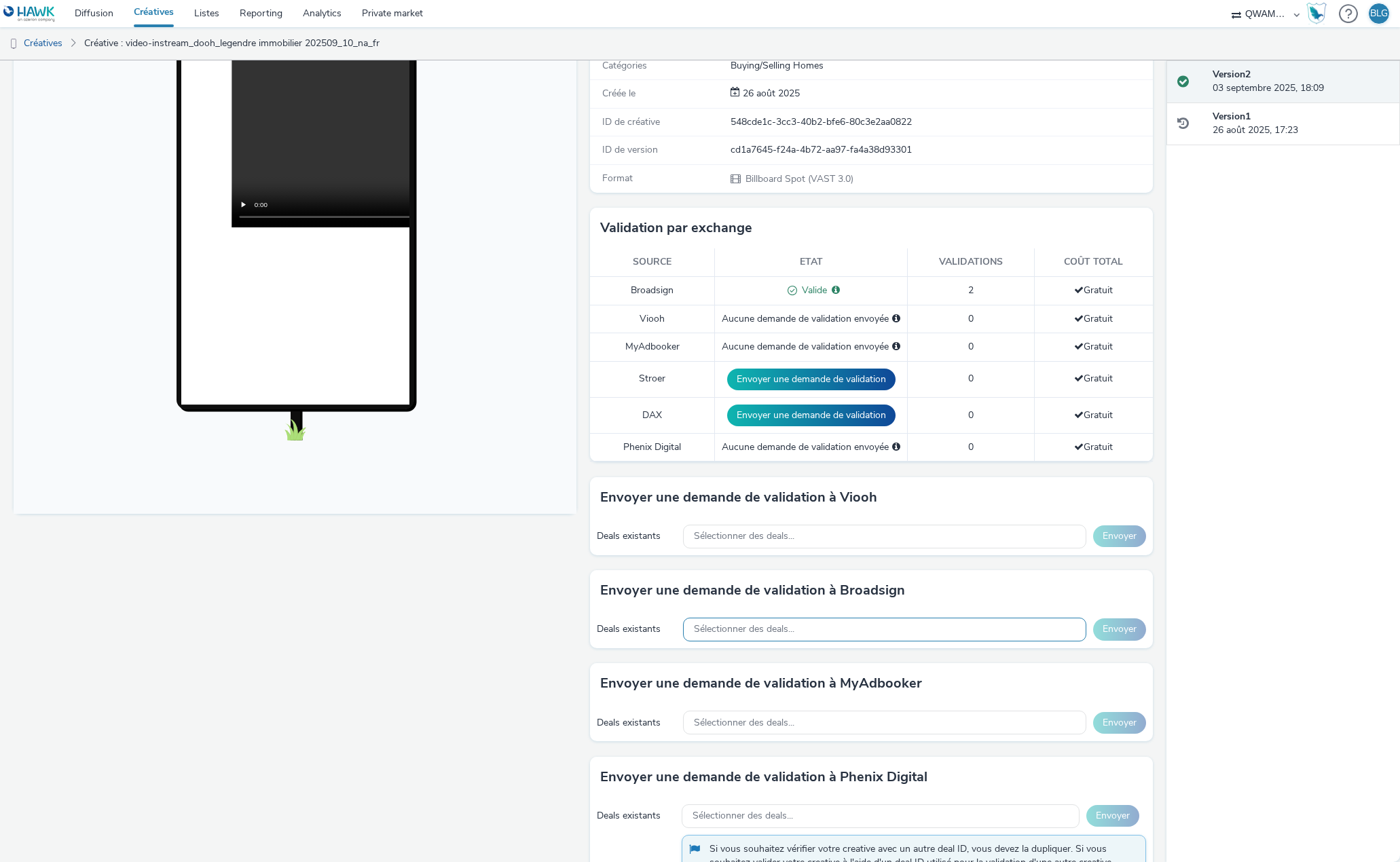
click at [755, 624] on span "Sélectionner des deals..." at bounding box center [744, 629] width 101 height 11
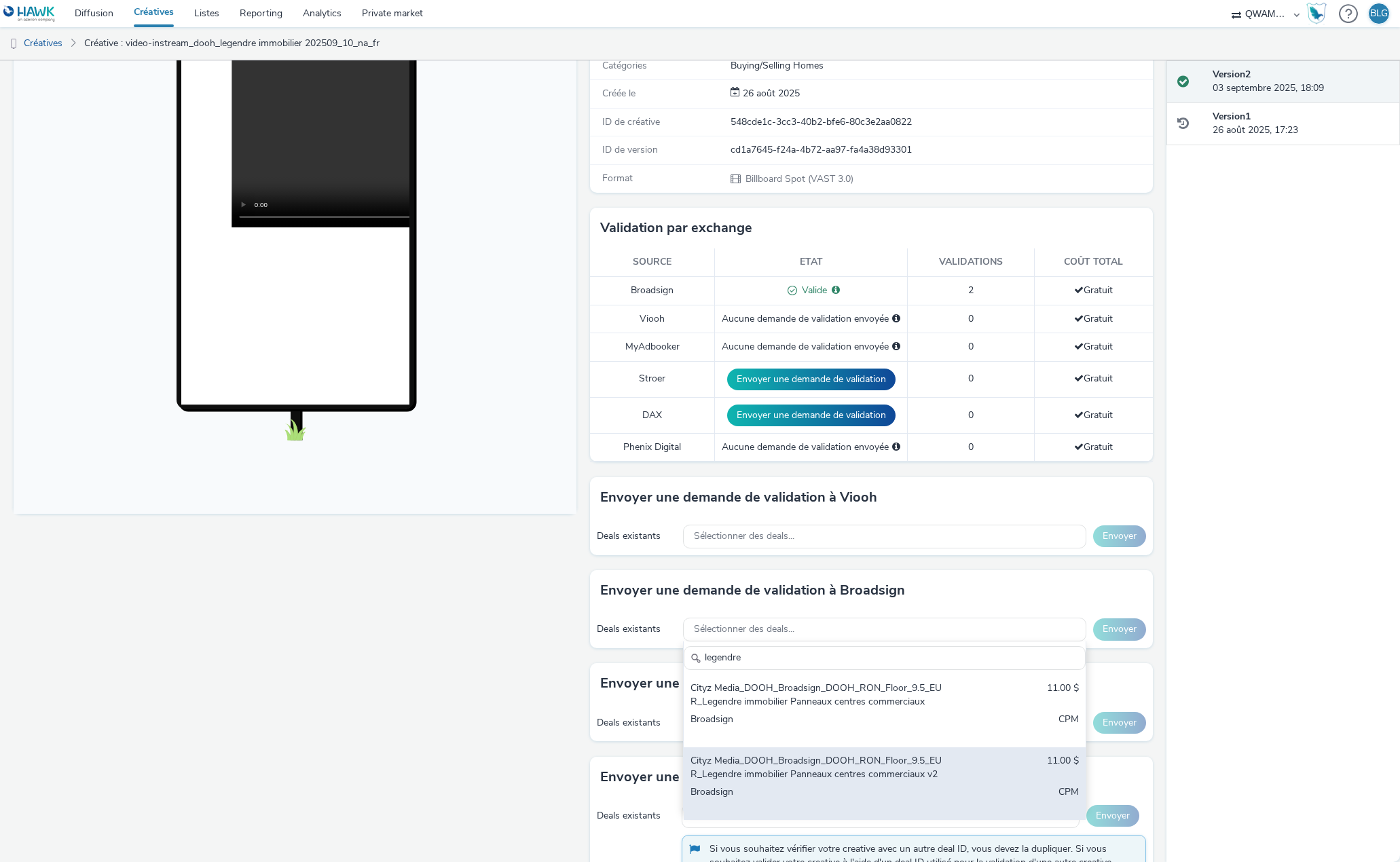
type input "legendre"
click at [832, 754] on div "Cityz Media_DOOH_Broadsign_DOOH_RON_Floor_9.5_EUR_Legendre immobilier Panneaux …" at bounding box center [818, 768] width 257 height 28
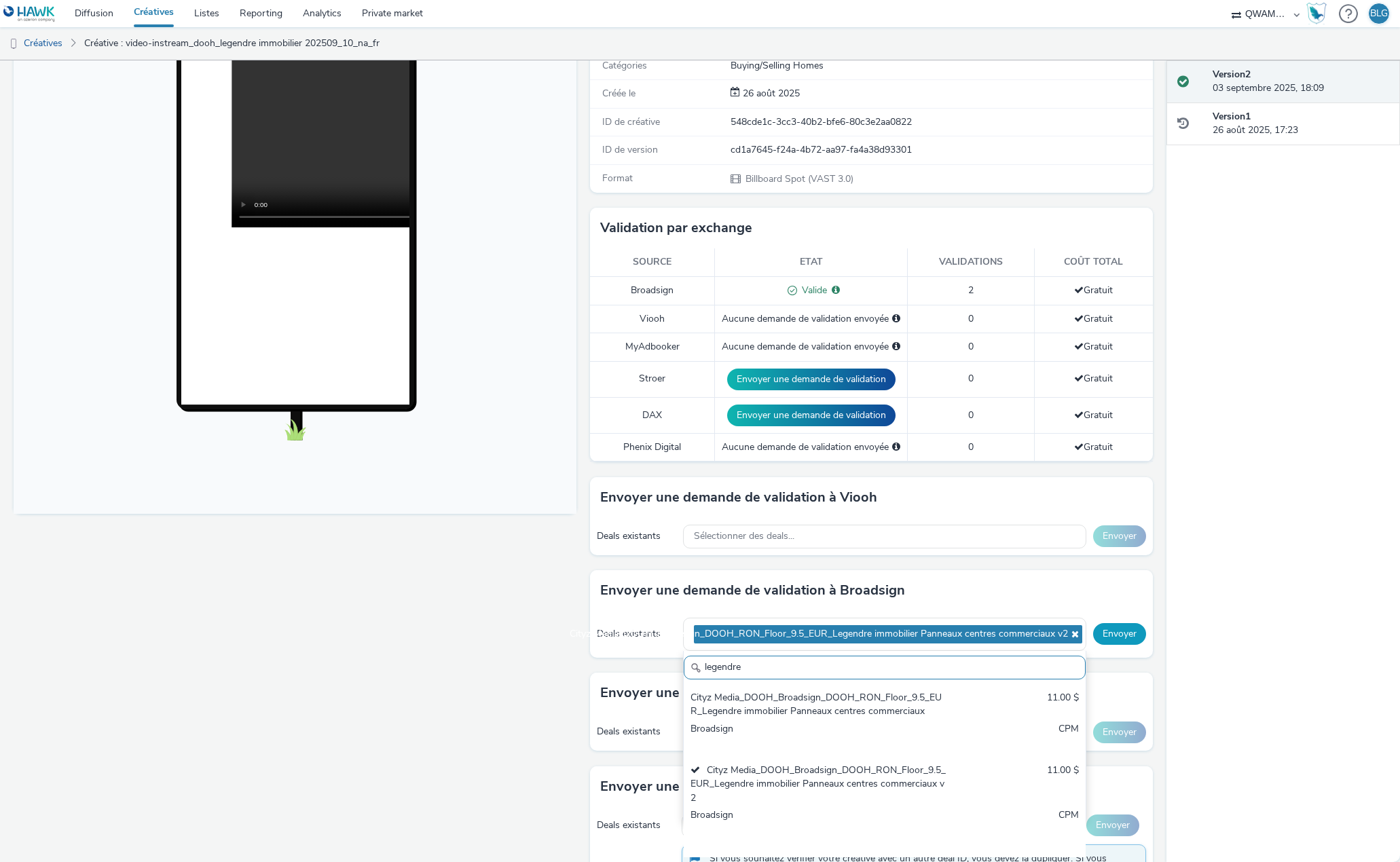
click at [1117, 623] on button "Envoyer" at bounding box center [1120, 634] width 53 height 22
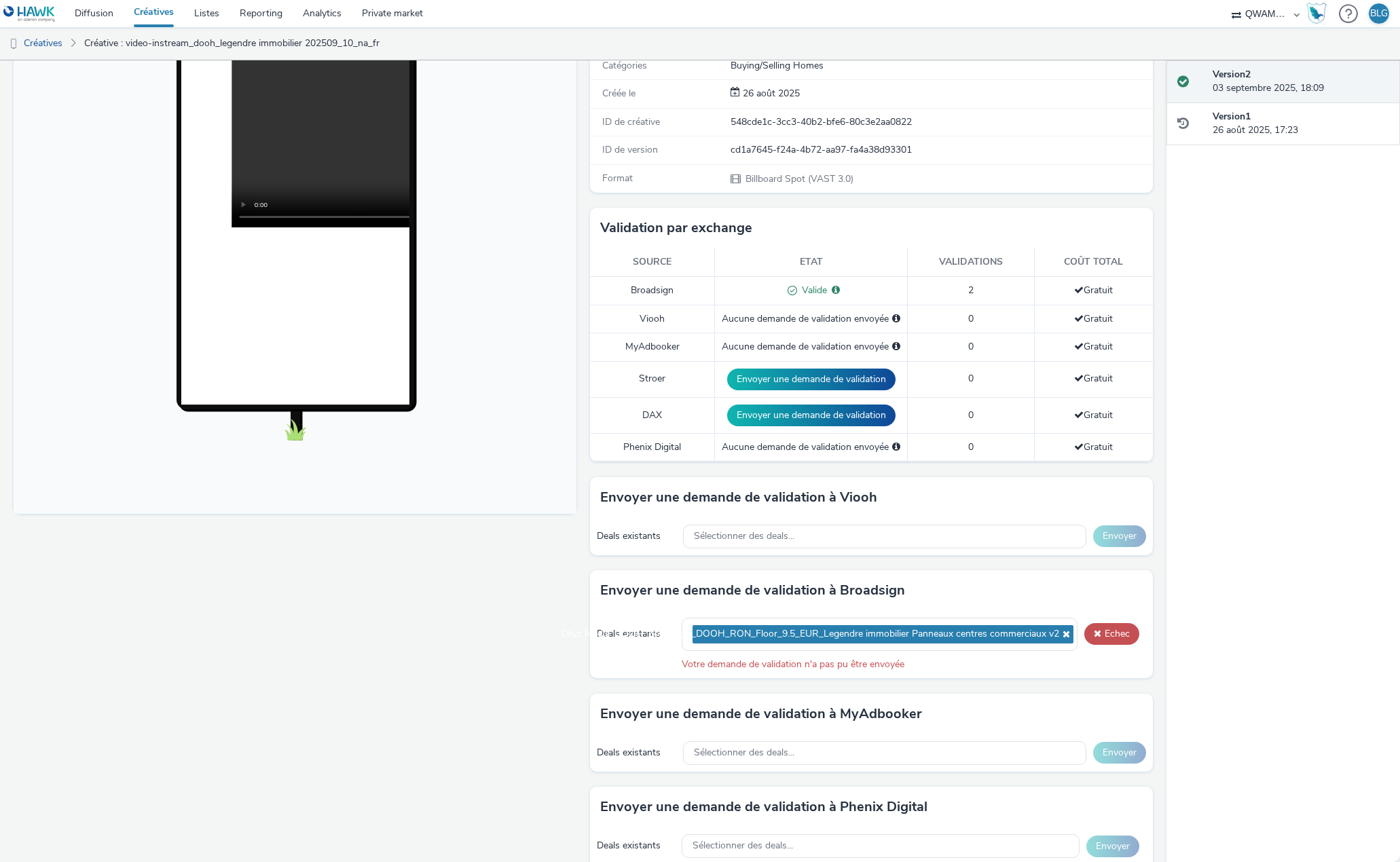
click at [456, 596] on div "Fullscreen" at bounding box center [299, 559] width 570 height 1203
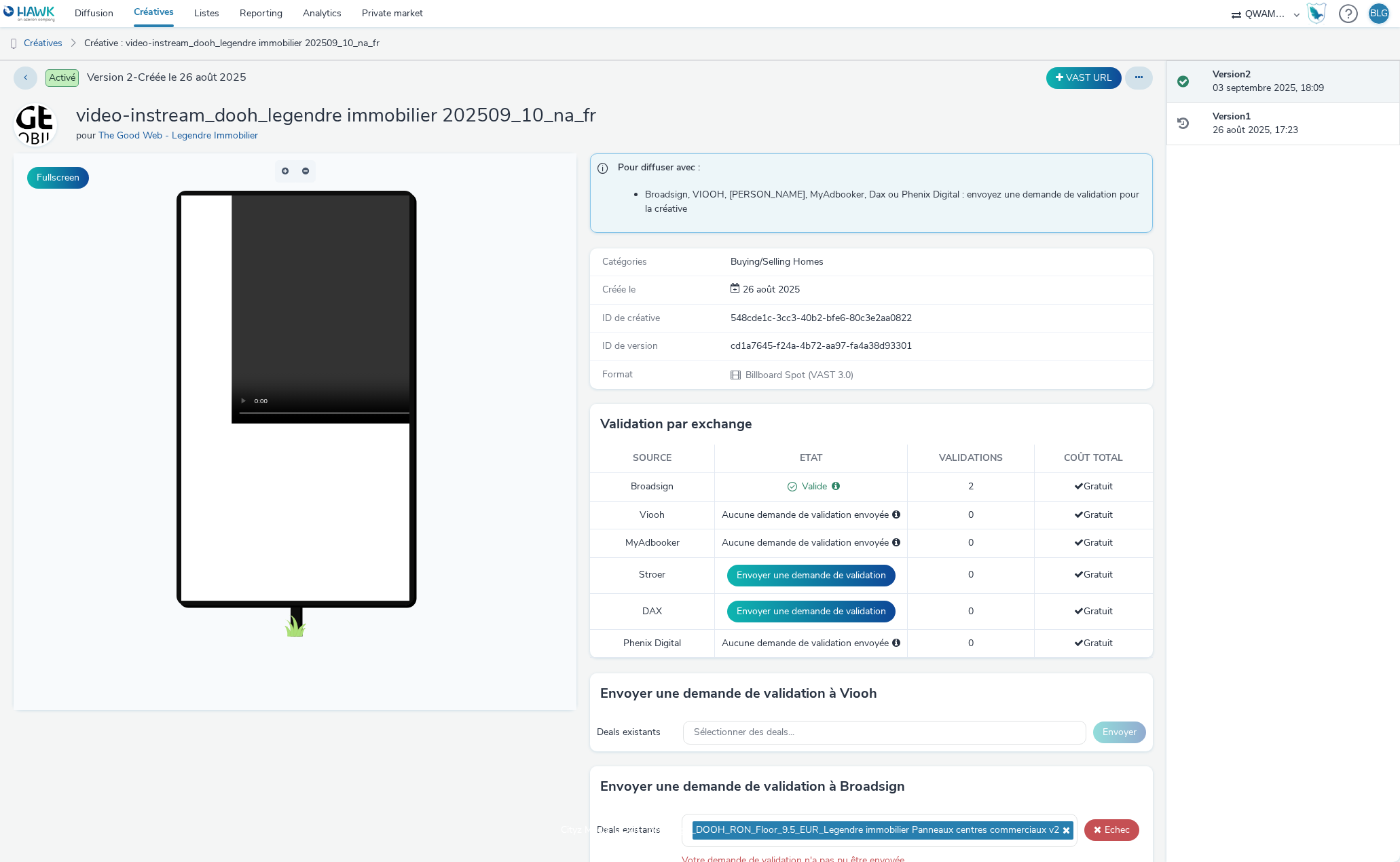
scroll to position [0, 0]
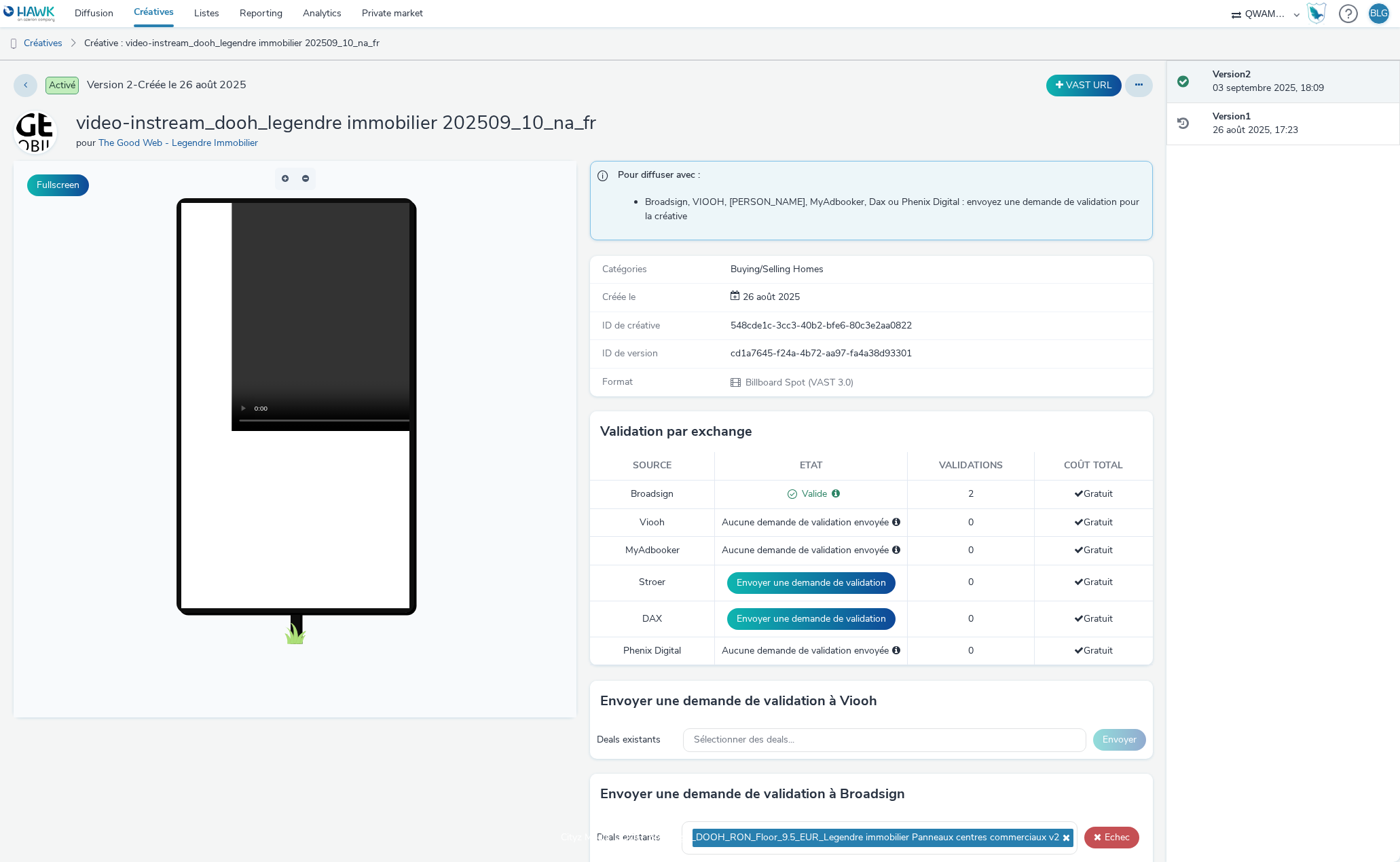
click at [669, 319] on div "ID de créative" at bounding box center [660, 326] width 139 height 14
click at [690, 346] on div "ID de version" at bounding box center [660, 353] width 139 height 14
click at [583, 343] on div "Pour diffuser avec : Broadsign, VIOOH, Stroer, MyAdbooker, Dax ou Phenix Digita…" at bounding box center [868, 762] width 570 height 1203
